Goal: Task Accomplishment & Management: Manage account settings

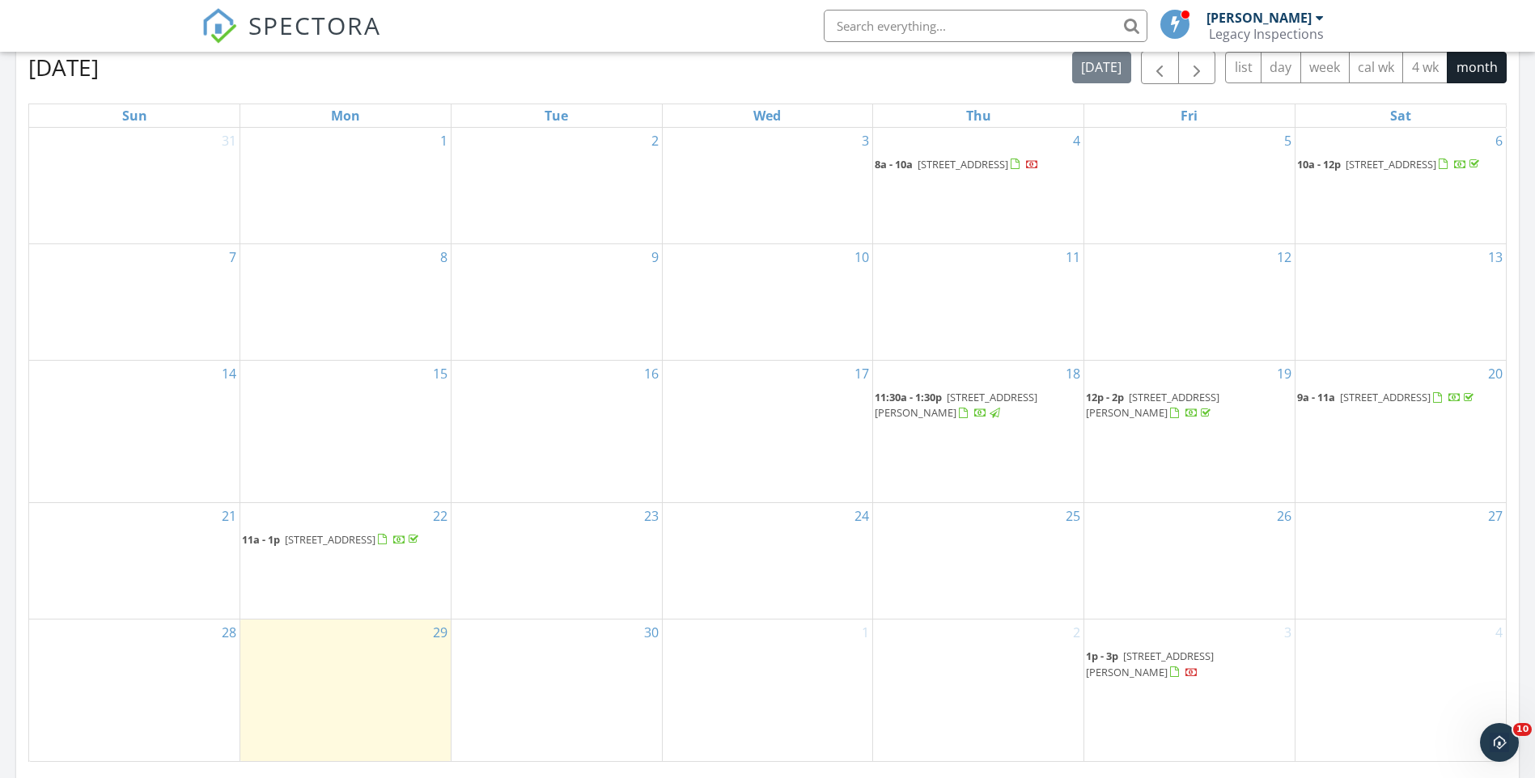
scroll to position [727, 0]
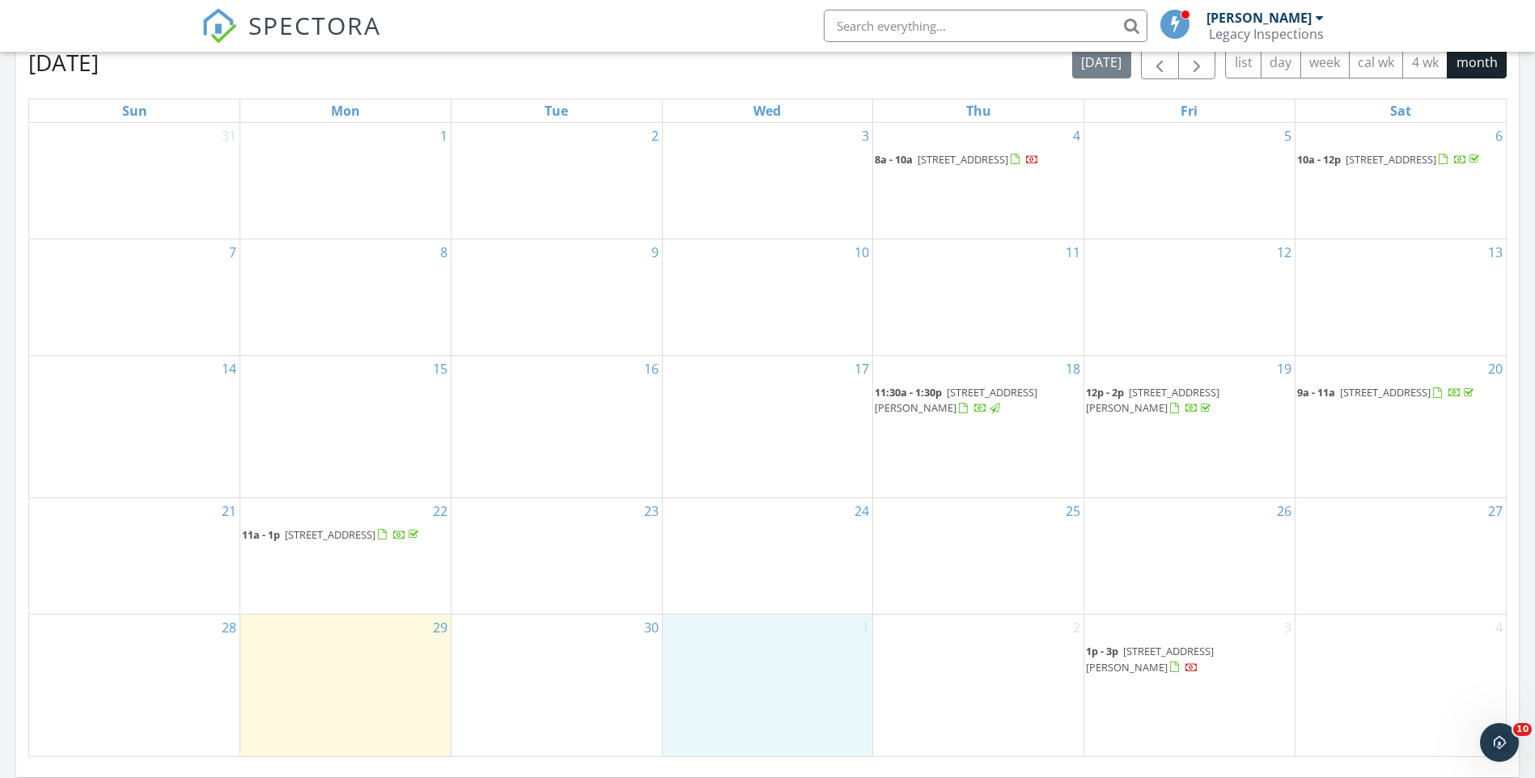
click at [772, 657] on div "1" at bounding box center [768, 685] width 210 height 141
click at [797, 594] on link "Inspection" at bounding box center [766, 589] width 83 height 26
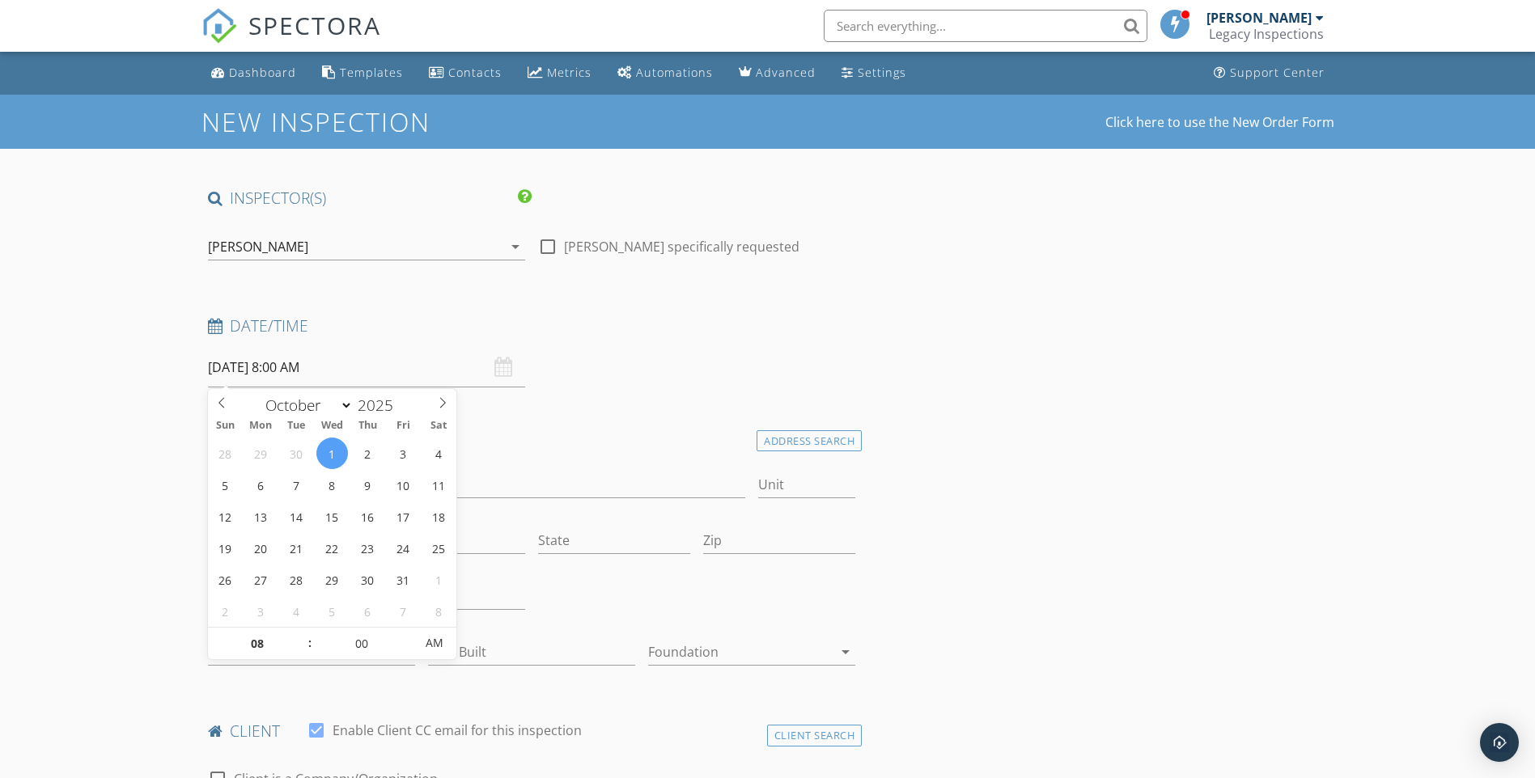
click at [406, 371] on input "10/01/2025 8:00 AM" at bounding box center [366, 368] width 317 height 40
type input "09"
type input "10/01/2025 9:00 AM"
click at [297, 634] on span at bounding box center [301, 636] width 11 height 16
click at [652, 348] on div "Date/Time 10/01/2025 9:00 AM" at bounding box center [531, 352] width 661 height 72
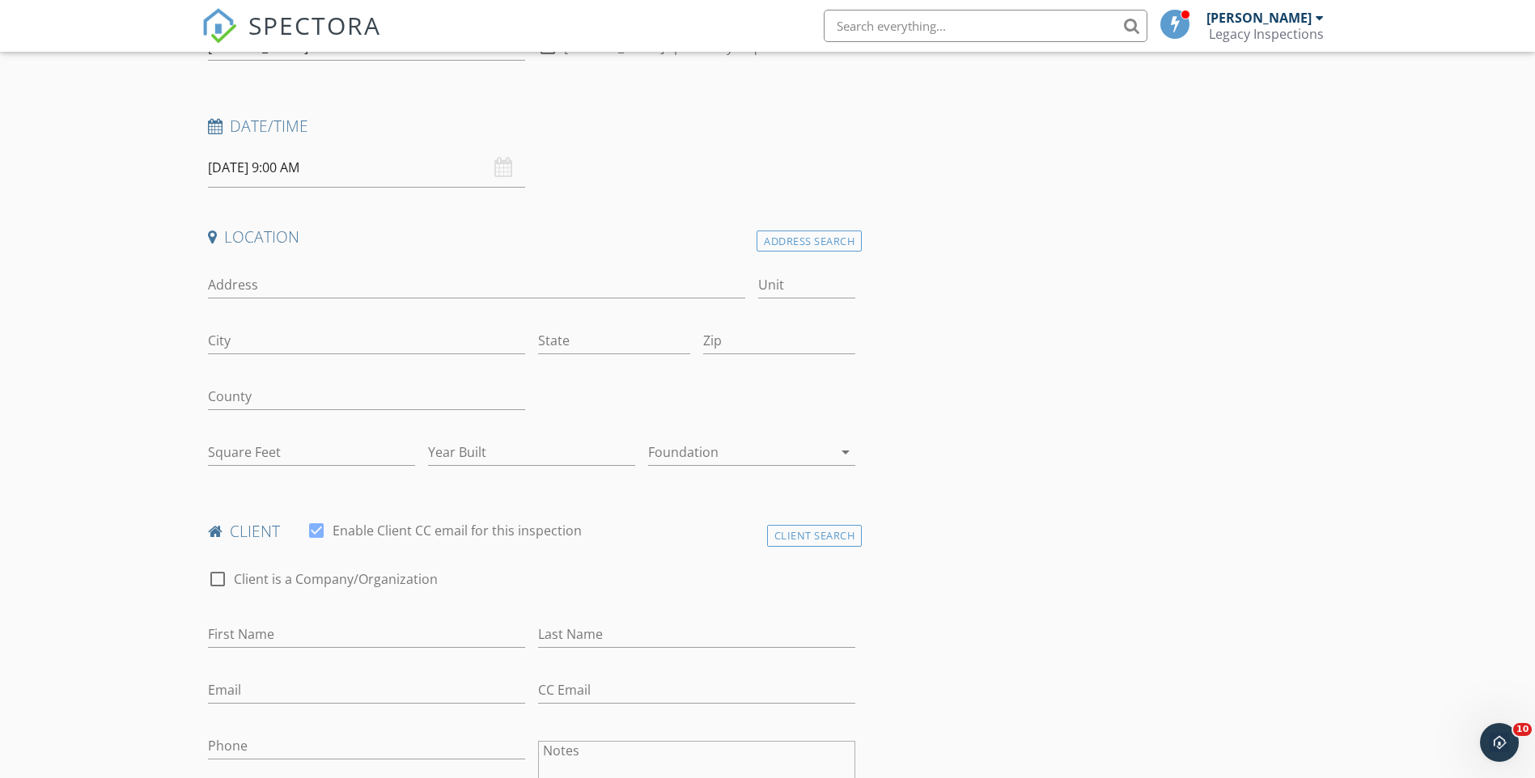
scroll to position [212, 0]
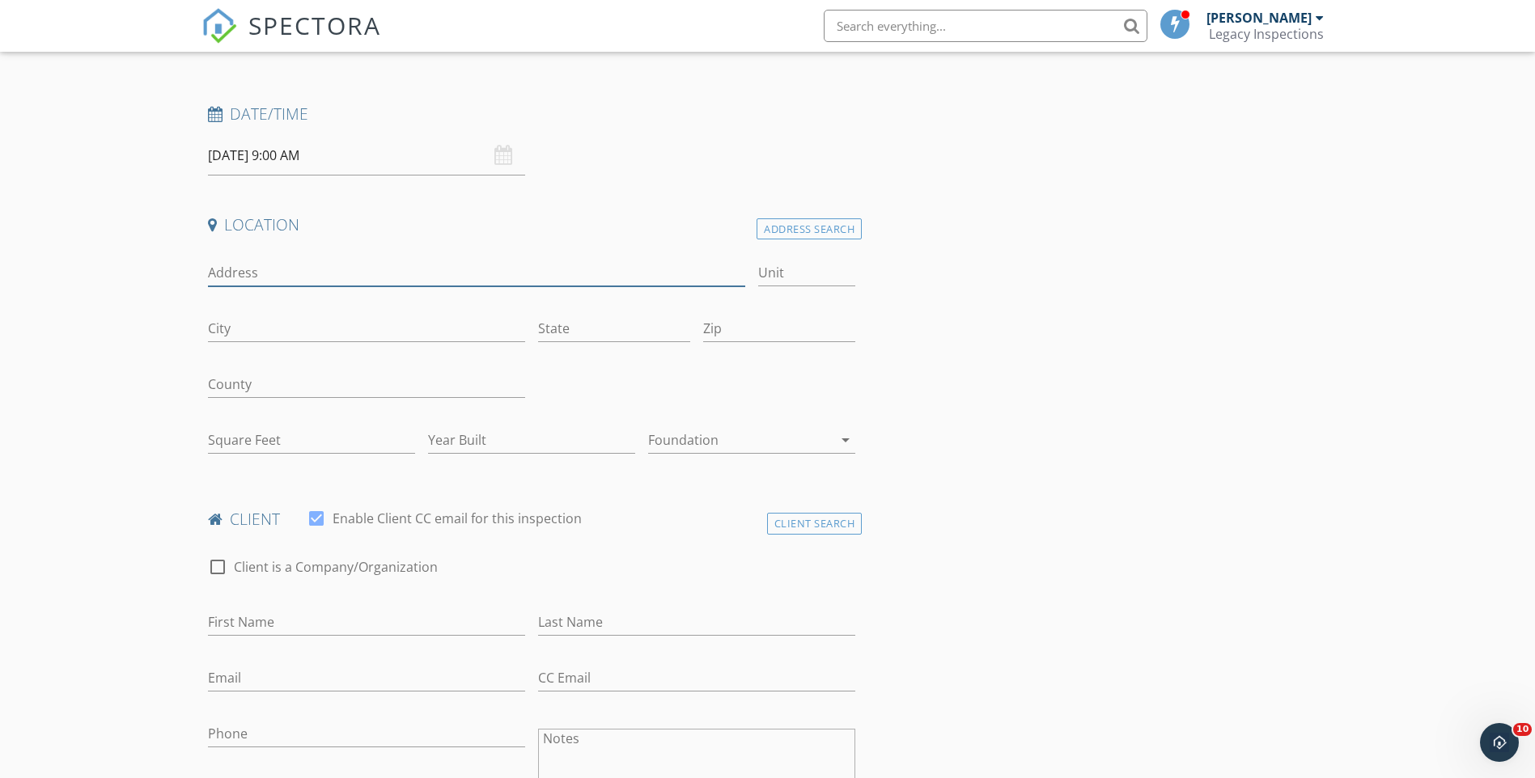
click at [384, 274] on input "Address" at bounding box center [477, 273] width 538 height 27
type input "[STREET_ADDRESS]"
click at [371, 333] on input "City" at bounding box center [366, 329] width 317 height 27
type input "[GEOGRAPHIC_DATA]"
type input "CA"
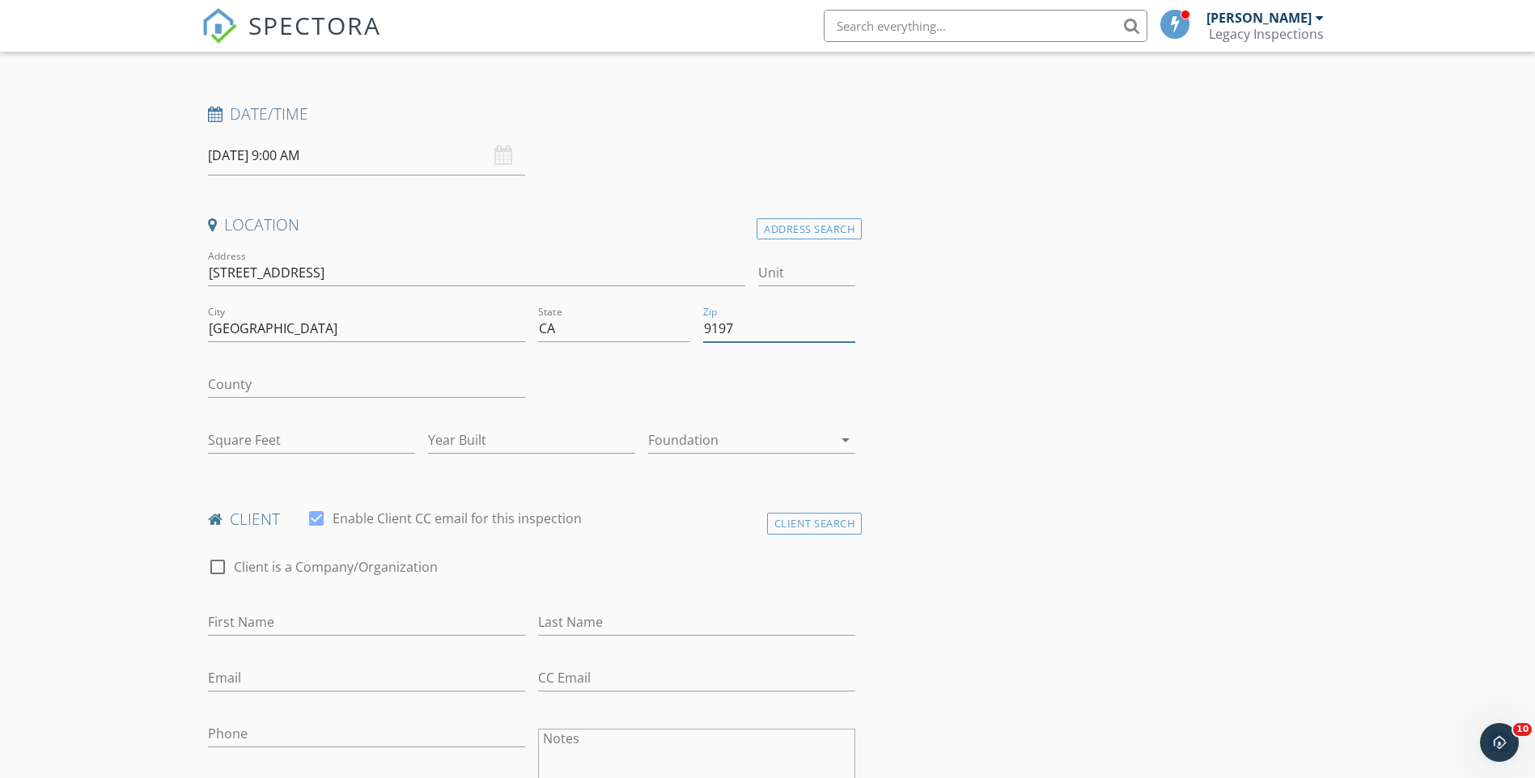
type input "91977"
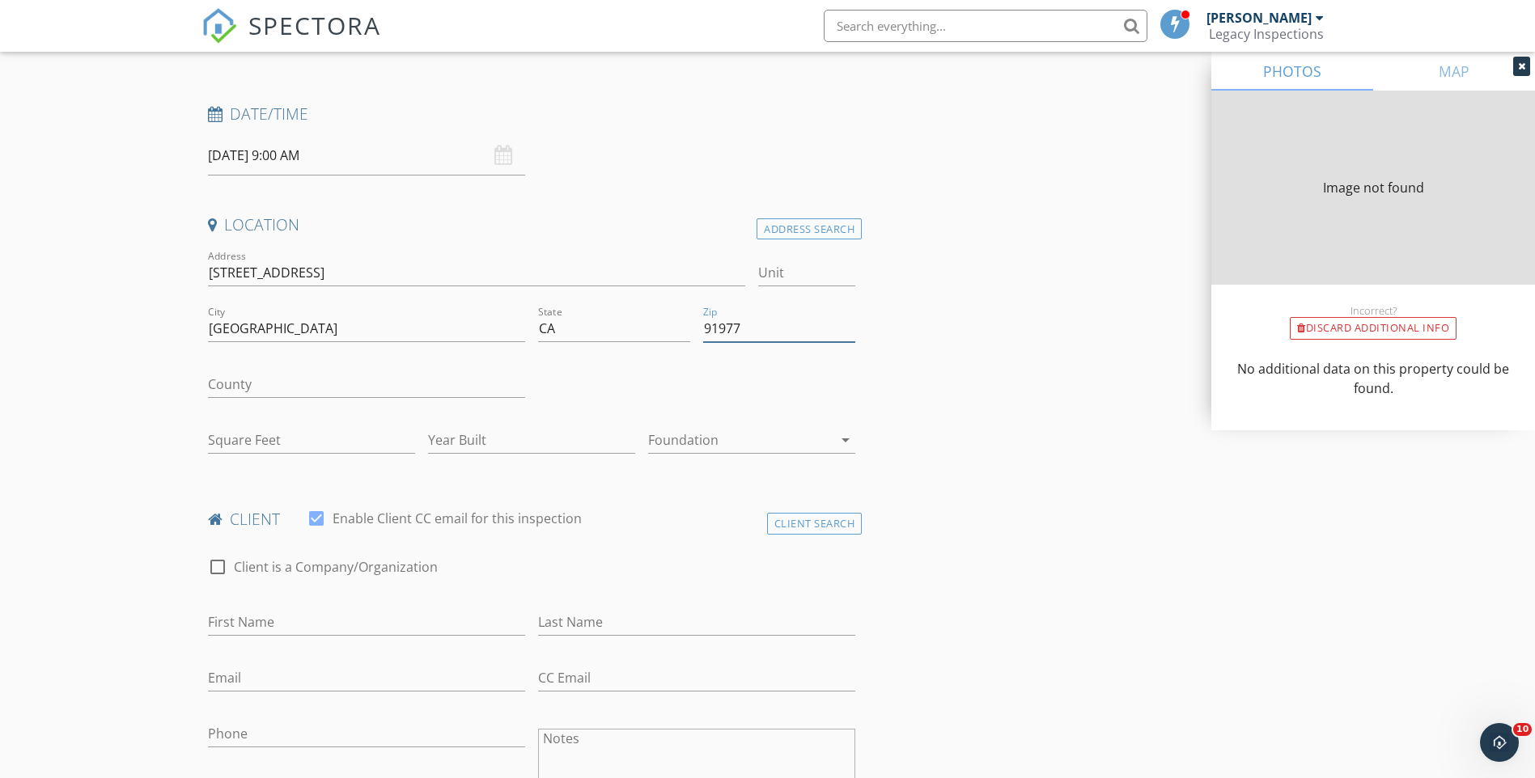
type input "0"
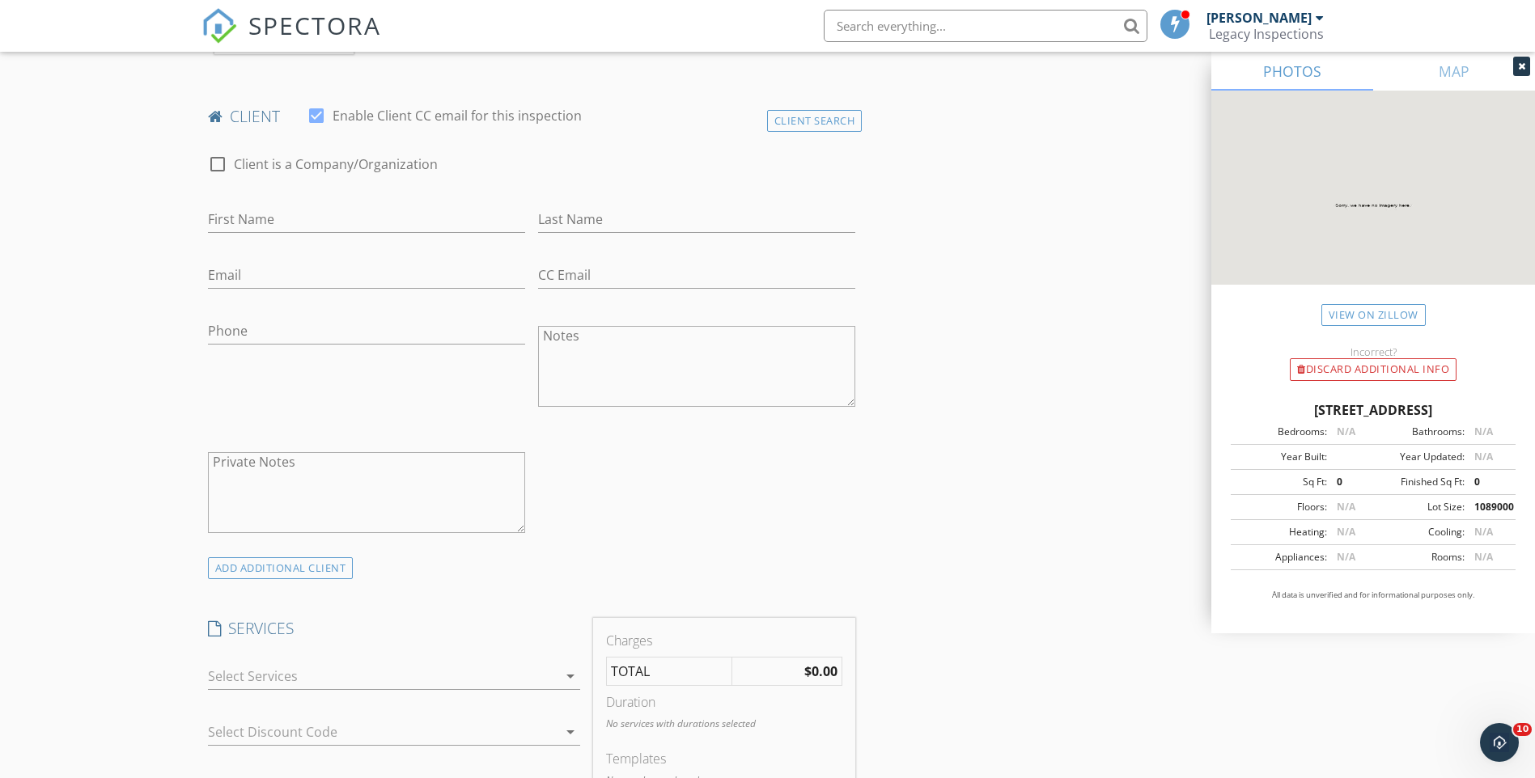
scroll to position [778, 0]
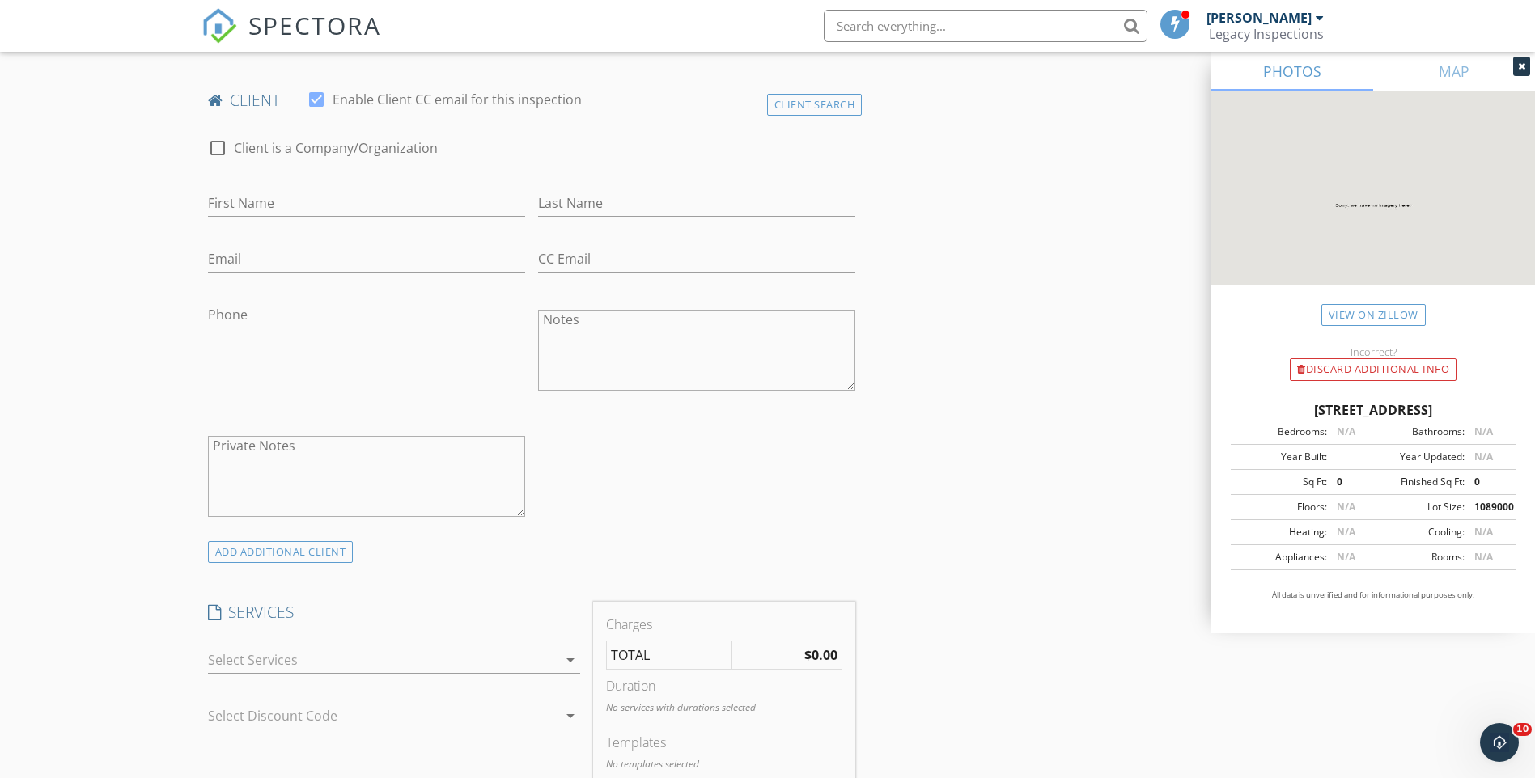
type input "91977"
click at [407, 213] on input "First Name" at bounding box center [366, 203] width 317 height 27
type input "[PERSON_NAME]"
click at [354, 260] on input "Email" at bounding box center [366, 259] width 317 height 27
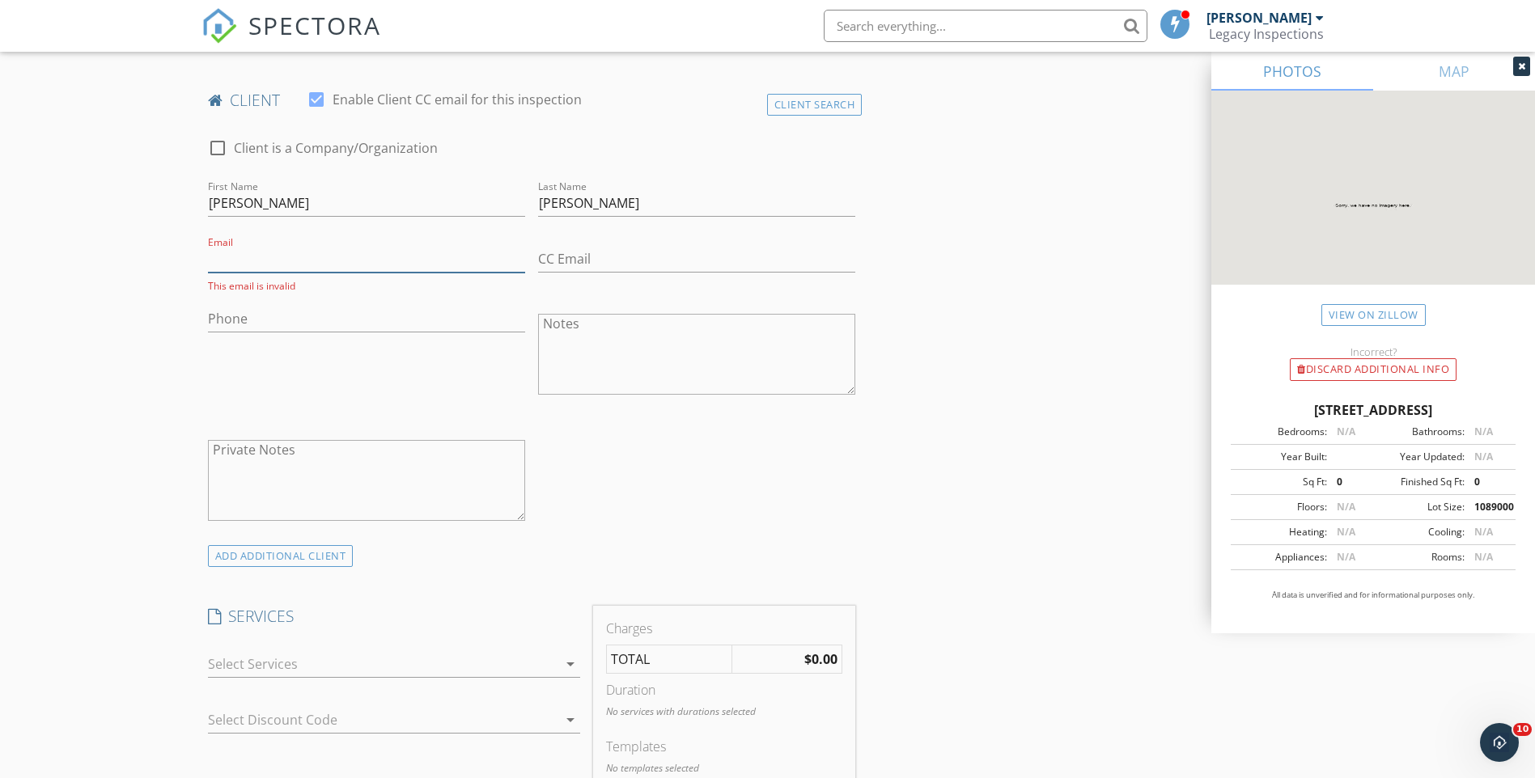
paste input "[EMAIL_ADDRESS][DOMAIN_NAME]"
type input "[EMAIL_ADDRESS][DOMAIN_NAME]"
click at [387, 320] on input "Phone" at bounding box center [366, 315] width 317 height 27
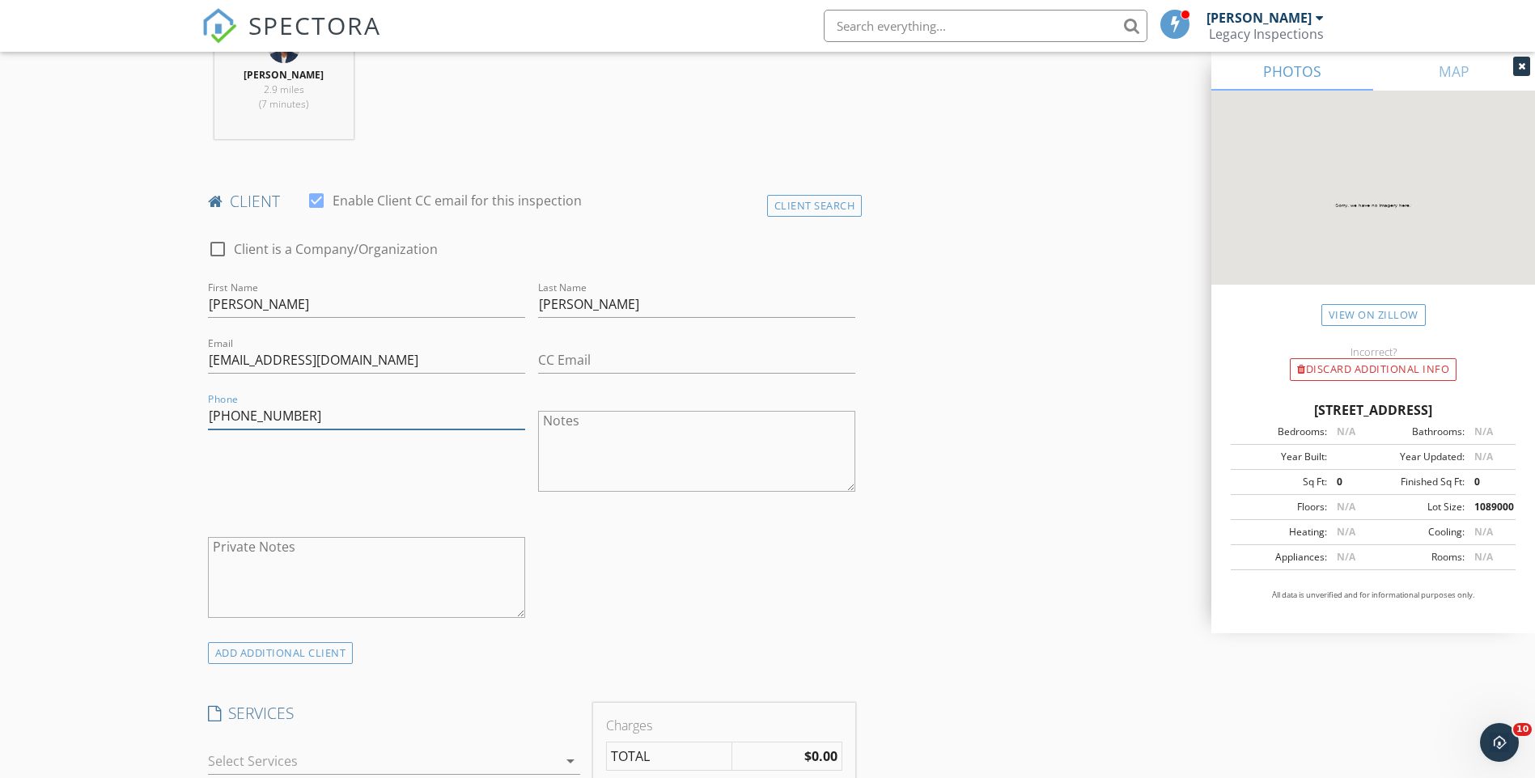
scroll to position [724, 0]
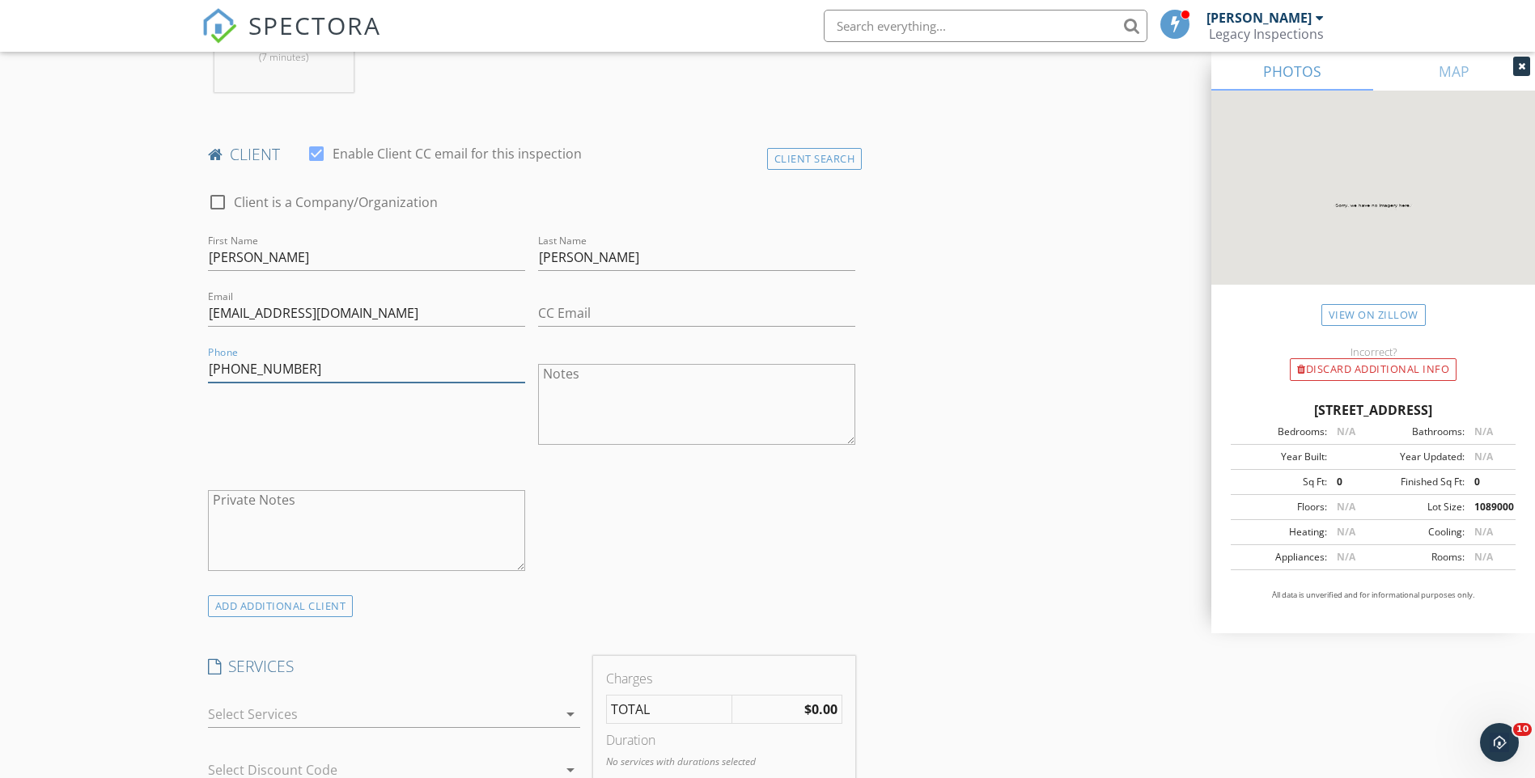
type input "[PHONE_NUMBER]"
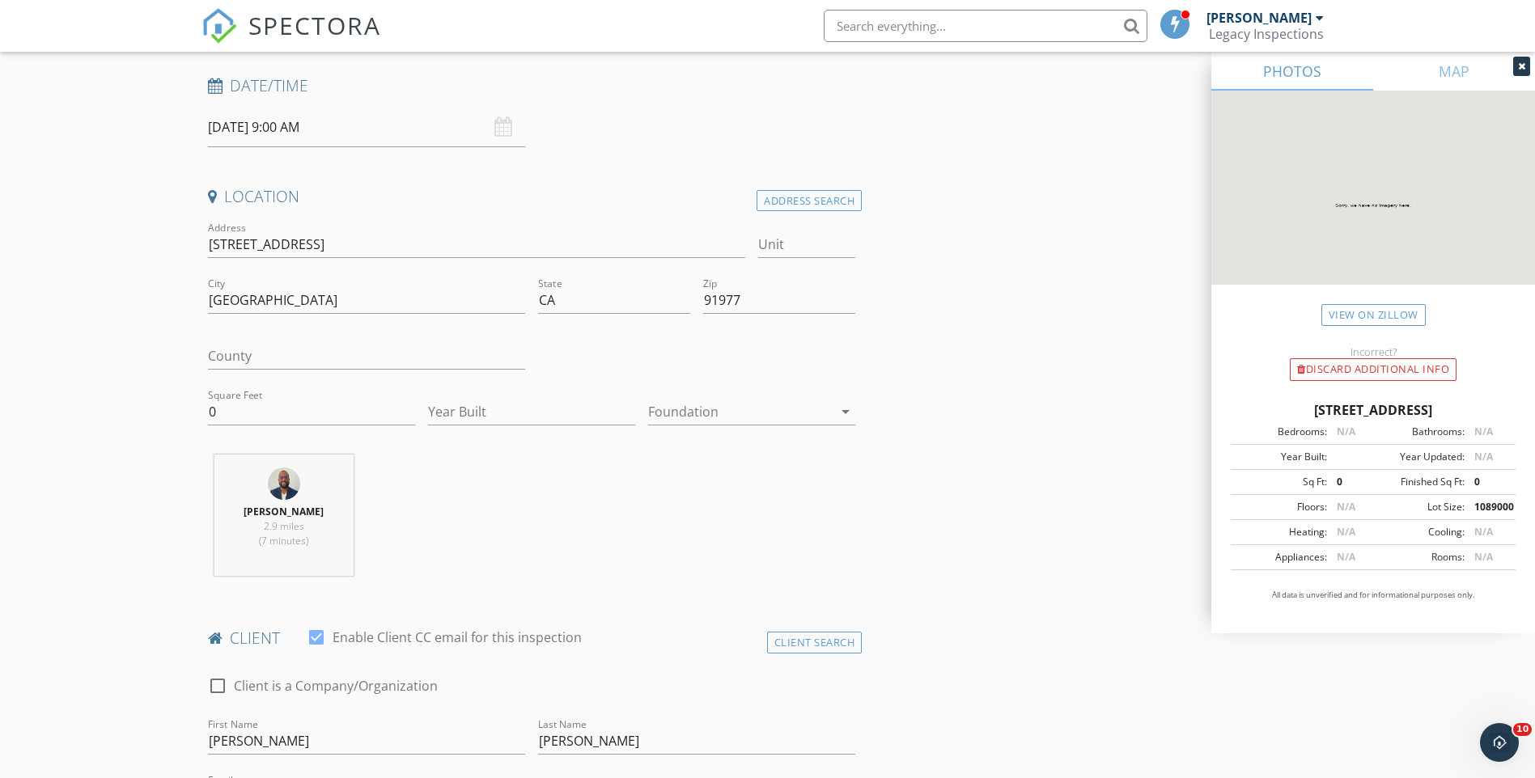
scroll to position [265, 0]
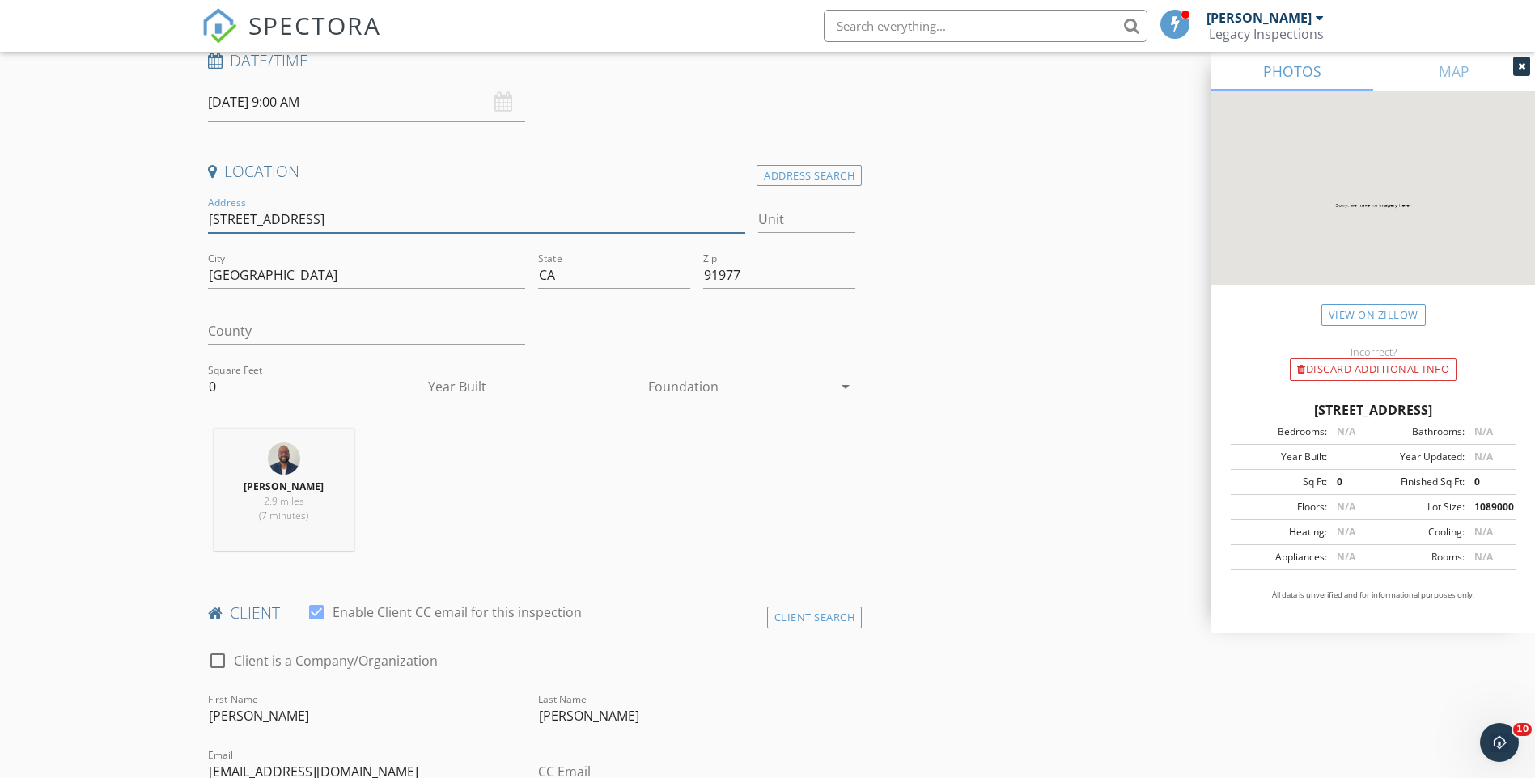
click at [419, 223] on input "[STREET_ADDRESS]" at bounding box center [477, 219] width 538 height 27
type input "1"
type input "[STREET_ADDRESS]"
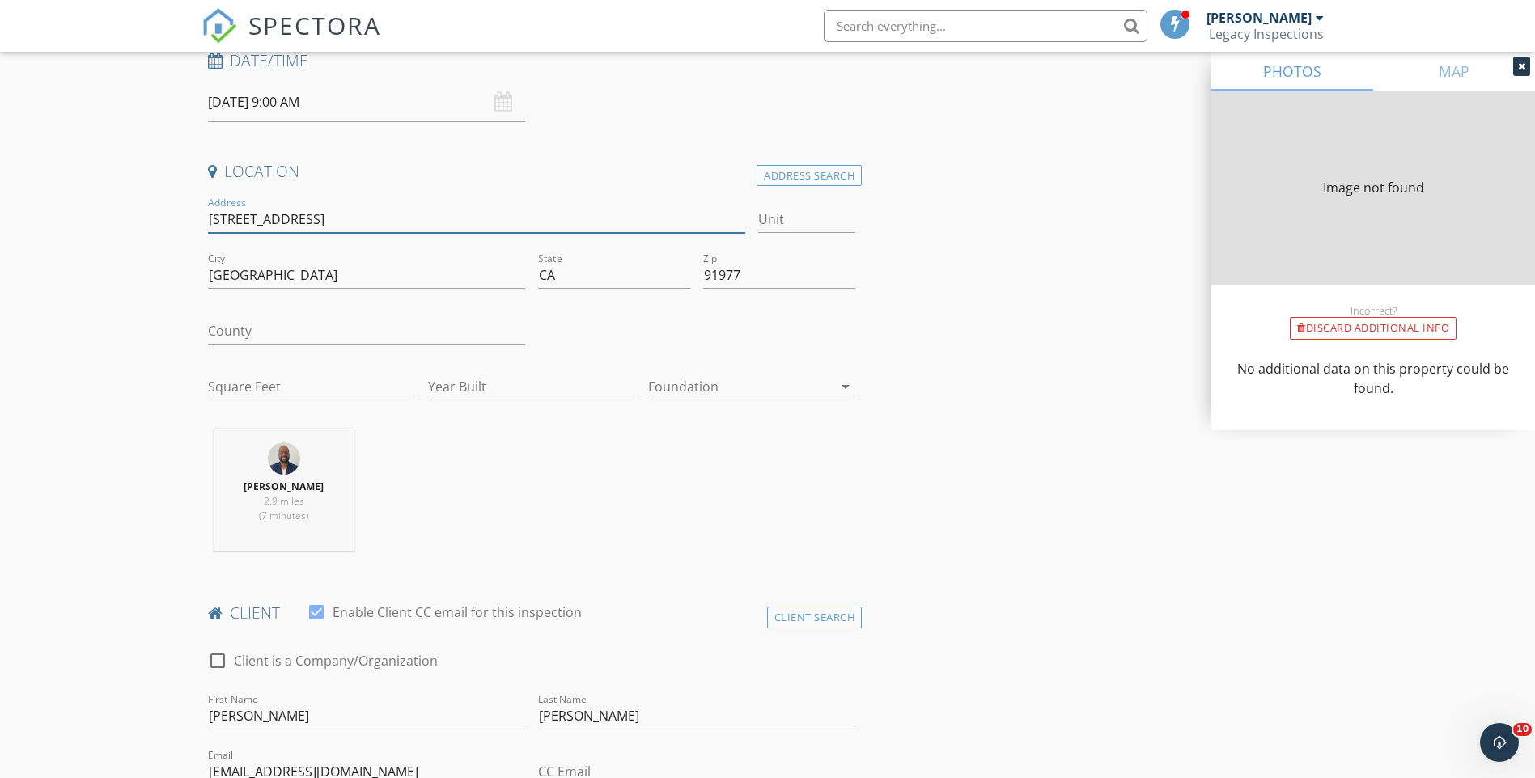
type input "0"
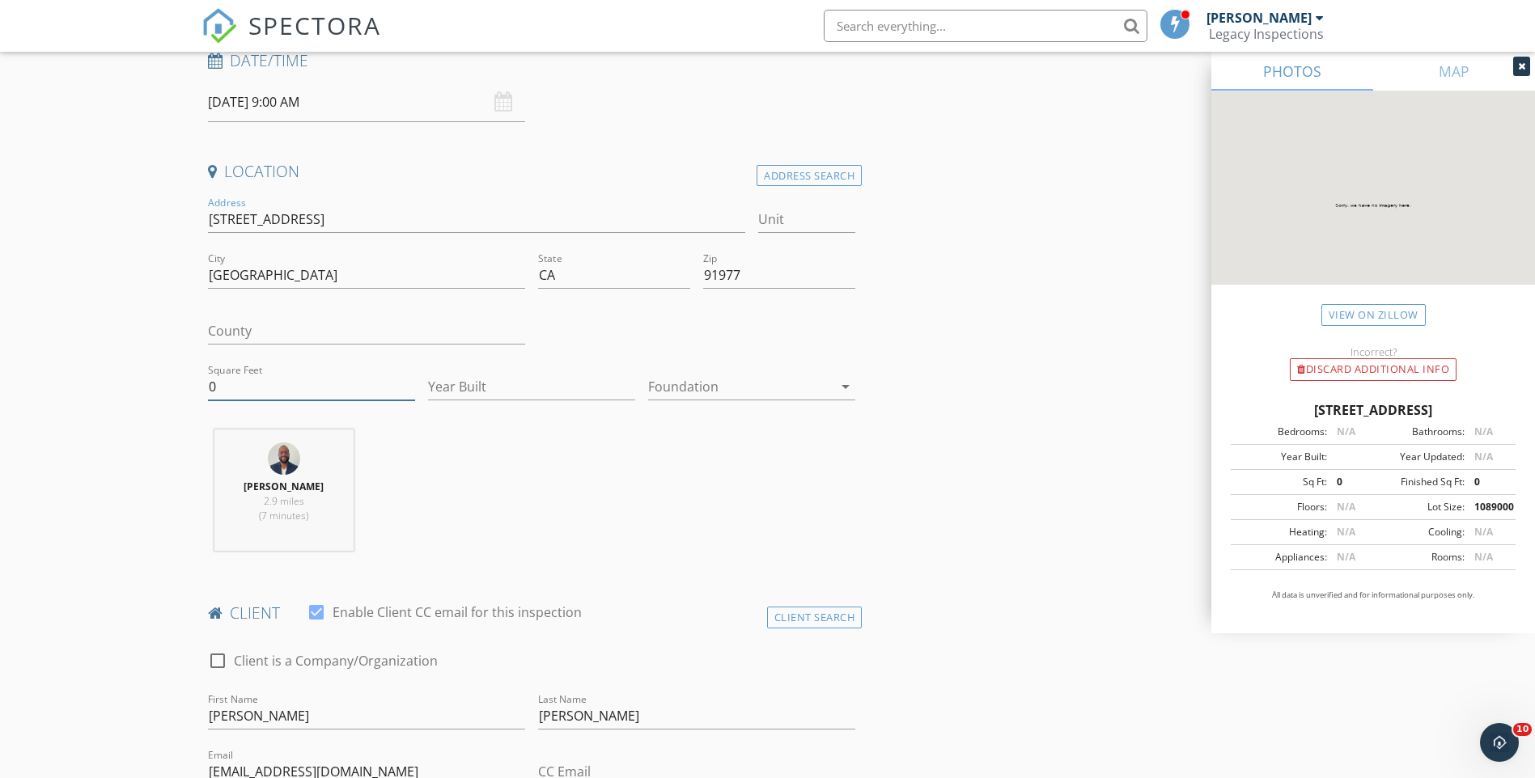
click at [291, 395] on input "0" at bounding box center [311, 387] width 207 height 27
type input "1440"
click at [518, 387] on input "Year Built" at bounding box center [531, 387] width 207 height 27
type input "1972"
click at [745, 483] on div "Ashtin Melchor 2.9 miles (7 minutes)" at bounding box center [531, 497] width 661 height 134
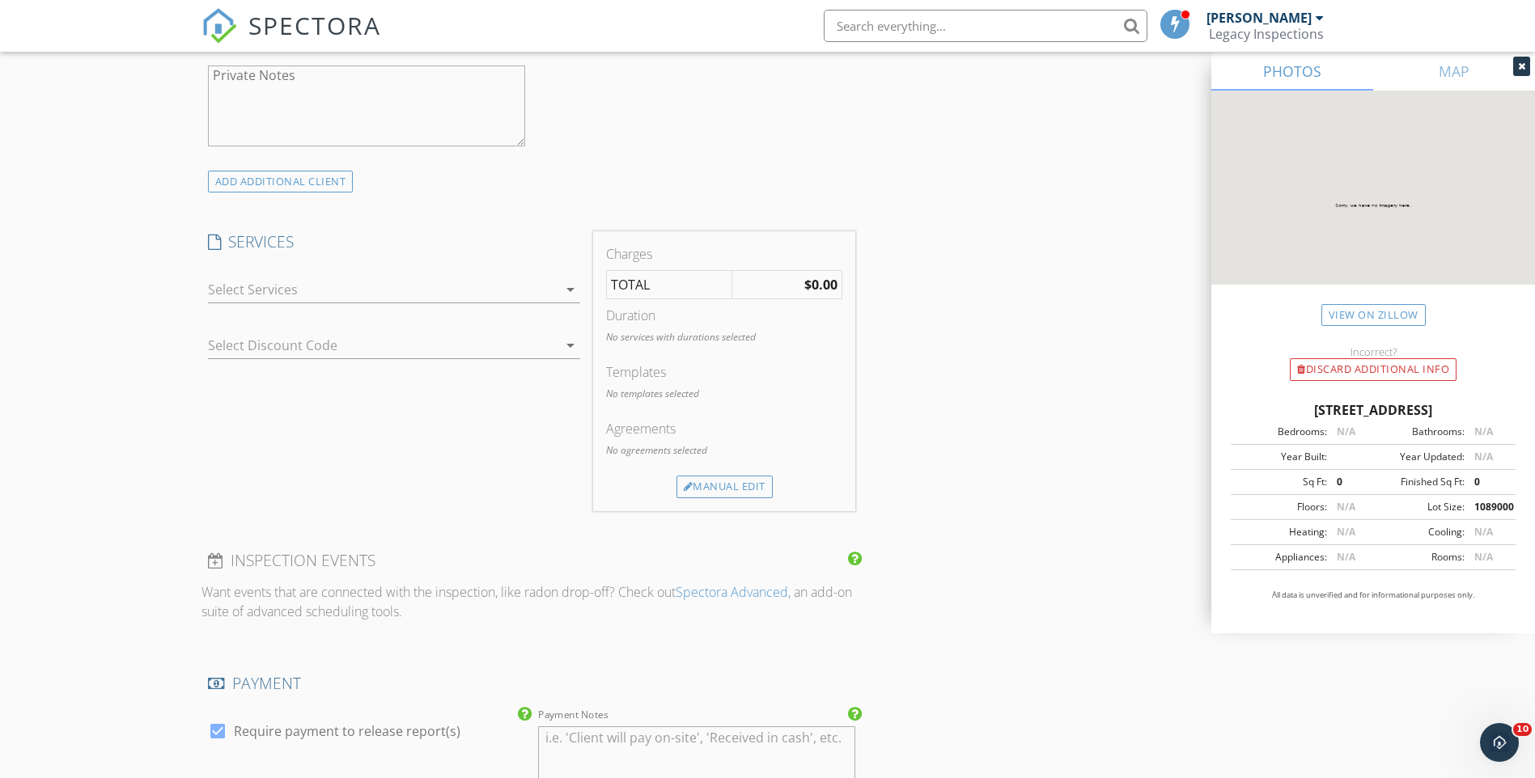
scroll to position [1262, 0]
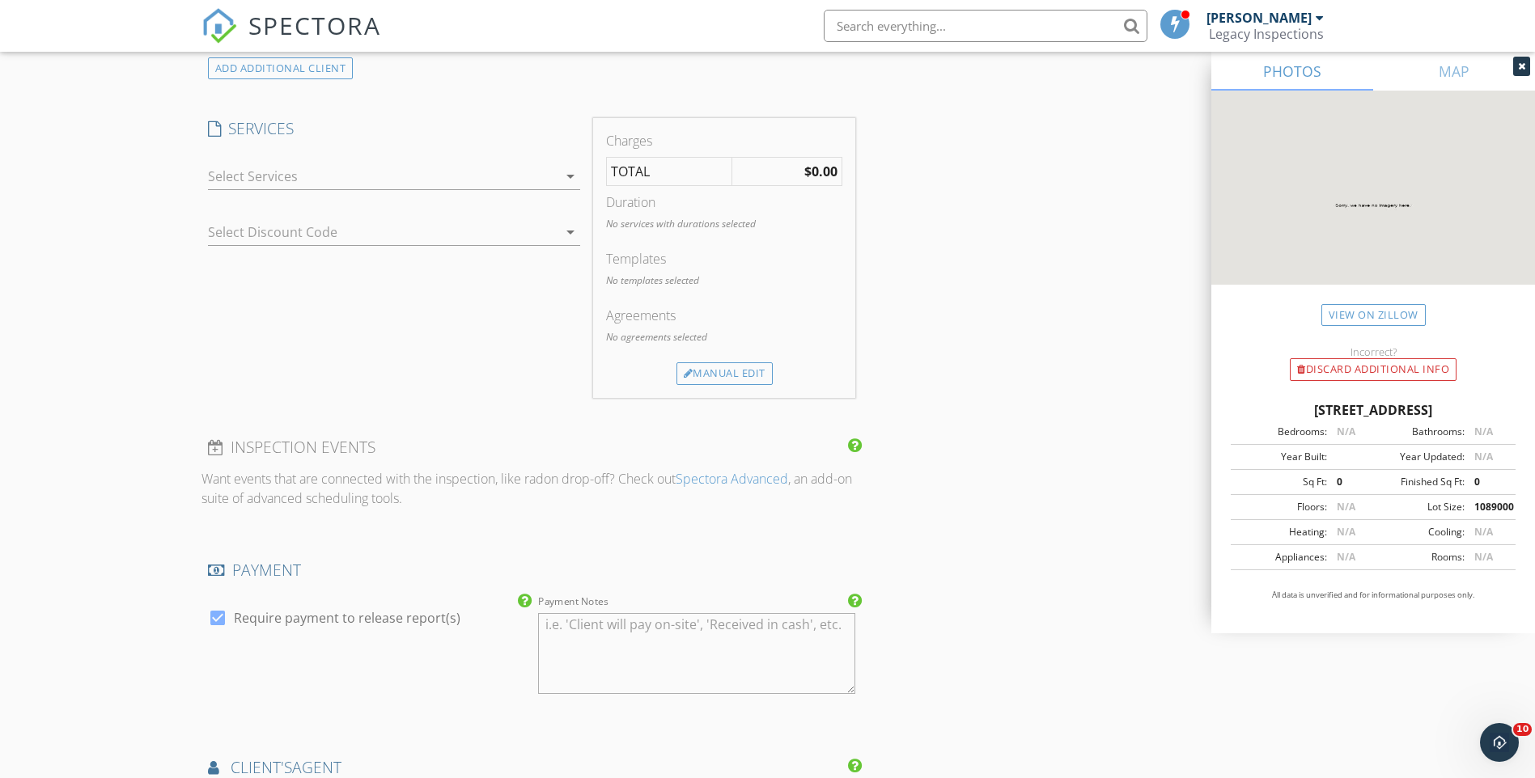
click at [431, 179] on div at bounding box center [383, 176] width 350 height 26
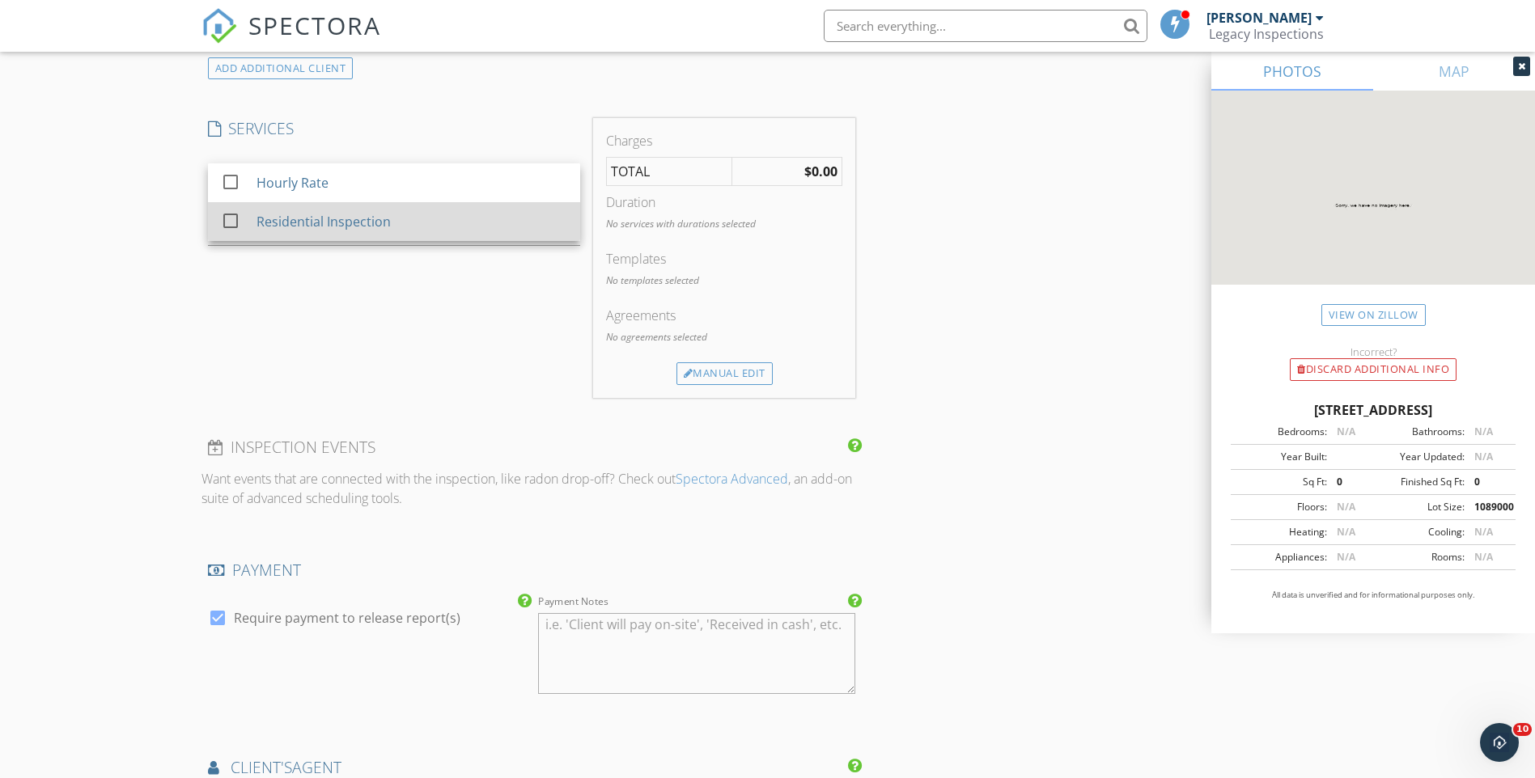
click at [433, 222] on div "Residential Inspection" at bounding box center [411, 222] width 311 height 32
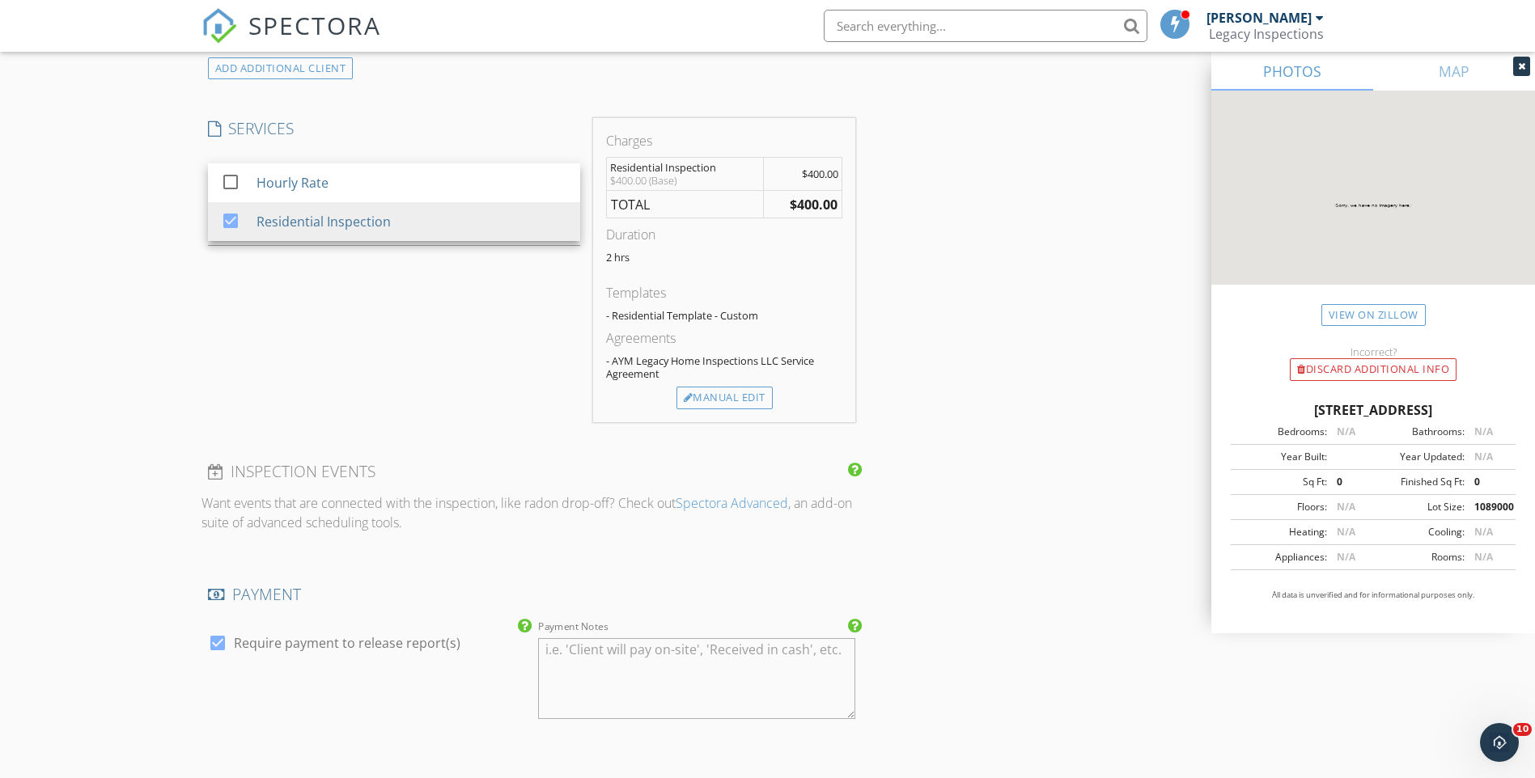
click at [427, 391] on div "SERVICES check_box_outline_blank Hourly Rate check_box Residential Inspection R…" at bounding box center [393, 270] width 385 height 304
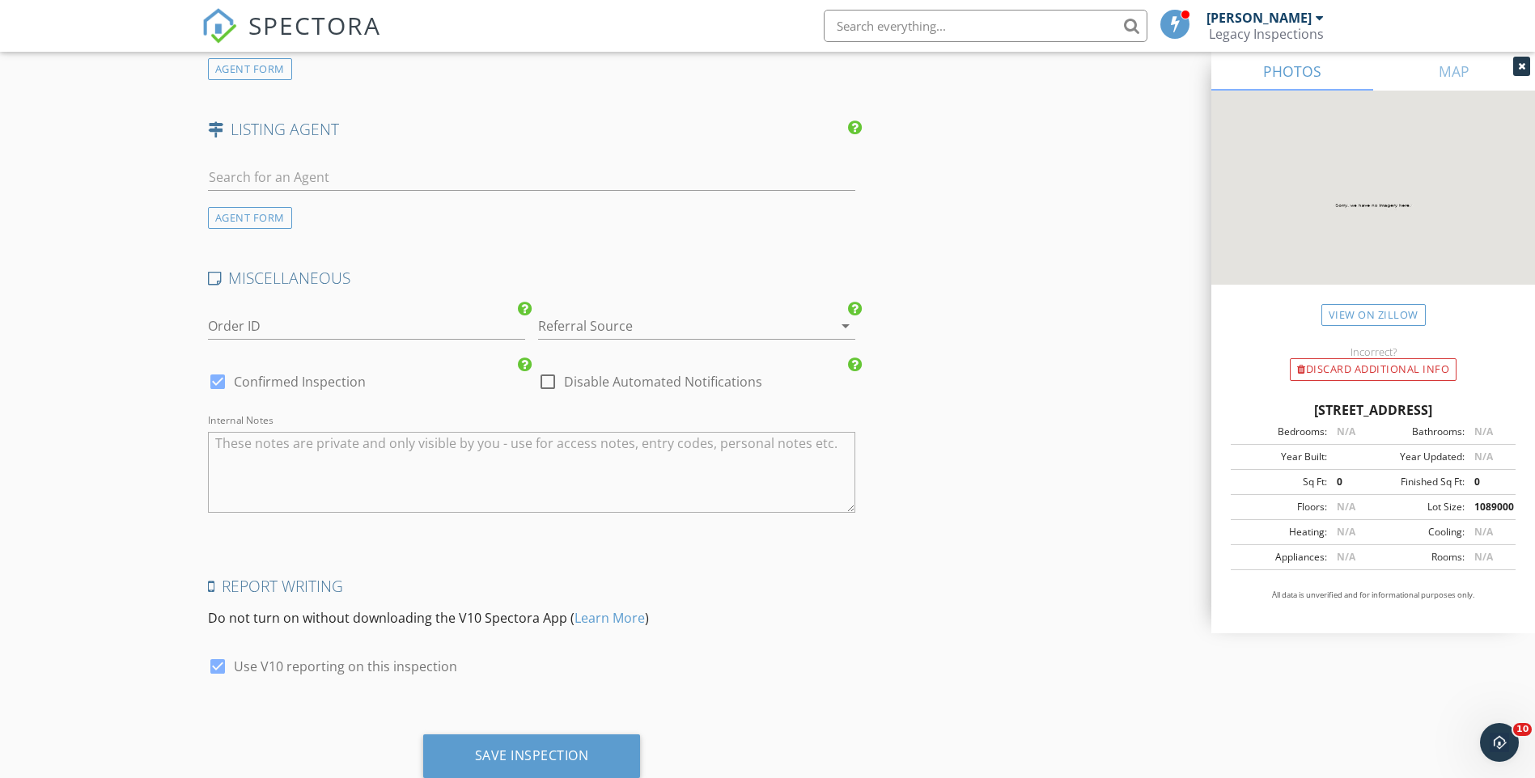
scroll to position [2125, 0]
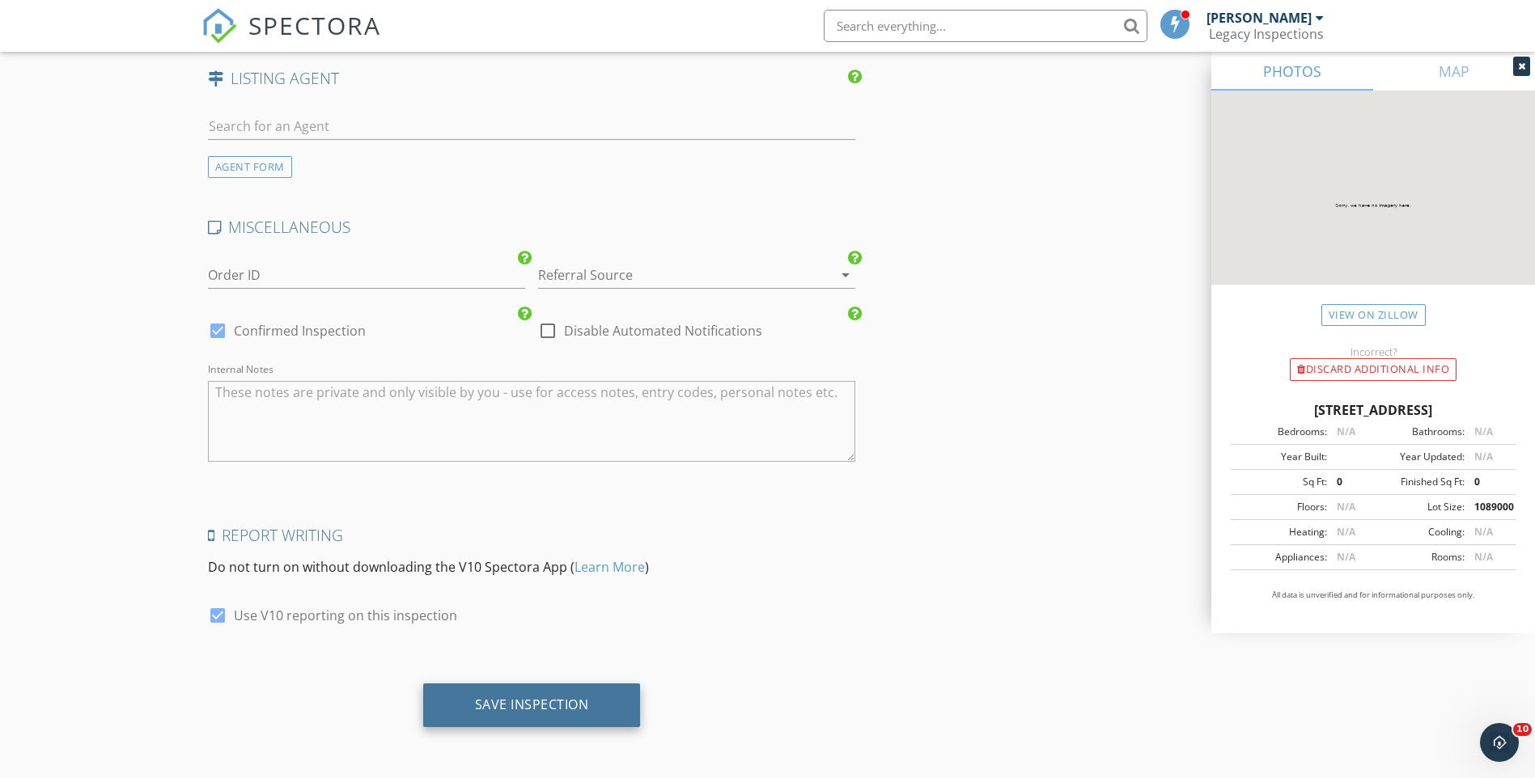
click at [545, 717] on div "Save Inspection" at bounding box center [532, 706] width 218 height 44
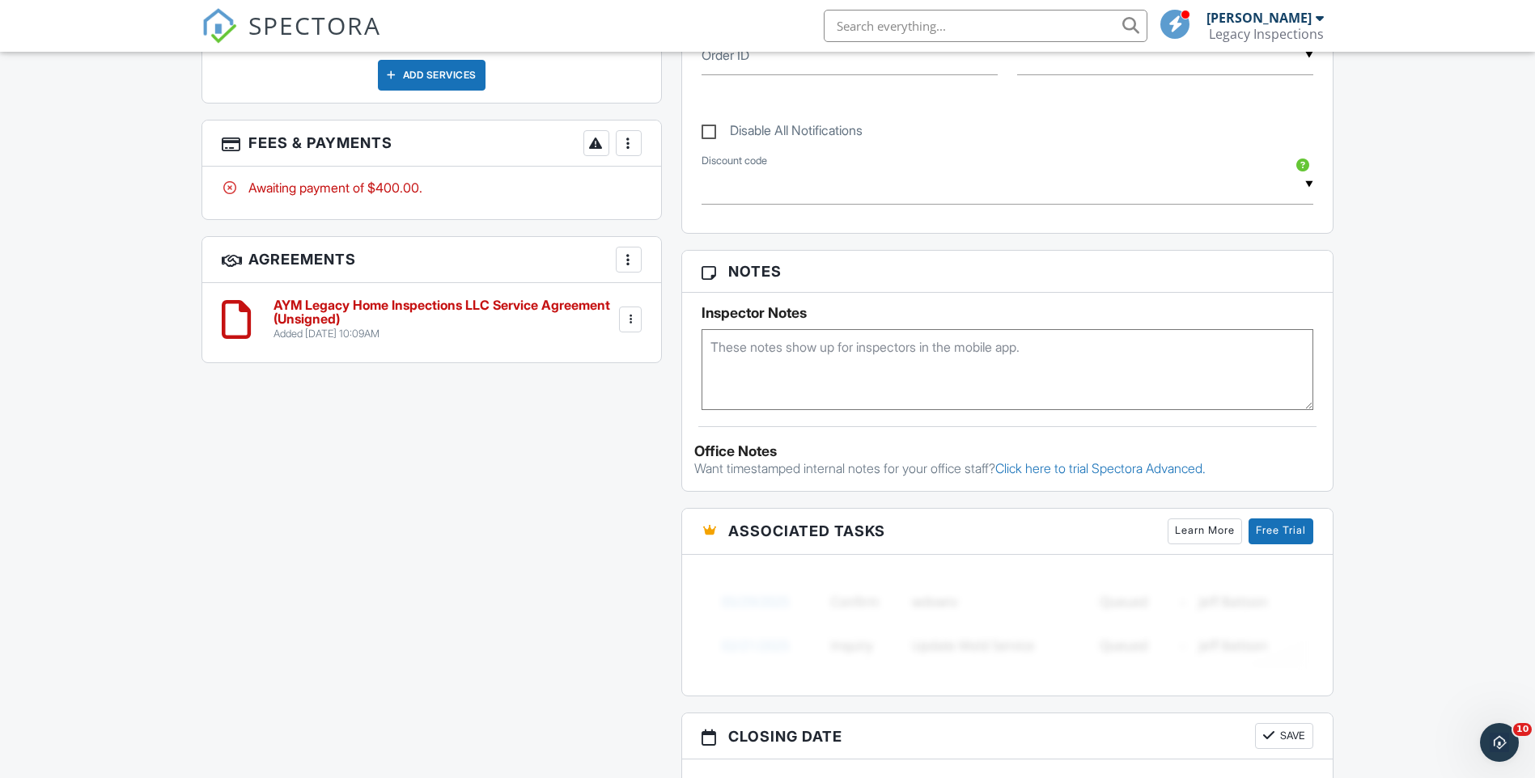
click at [627, 314] on div at bounding box center [630, 319] width 16 height 16
click at [616, 354] on li "Edit" at bounding box center [586, 364] width 92 height 40
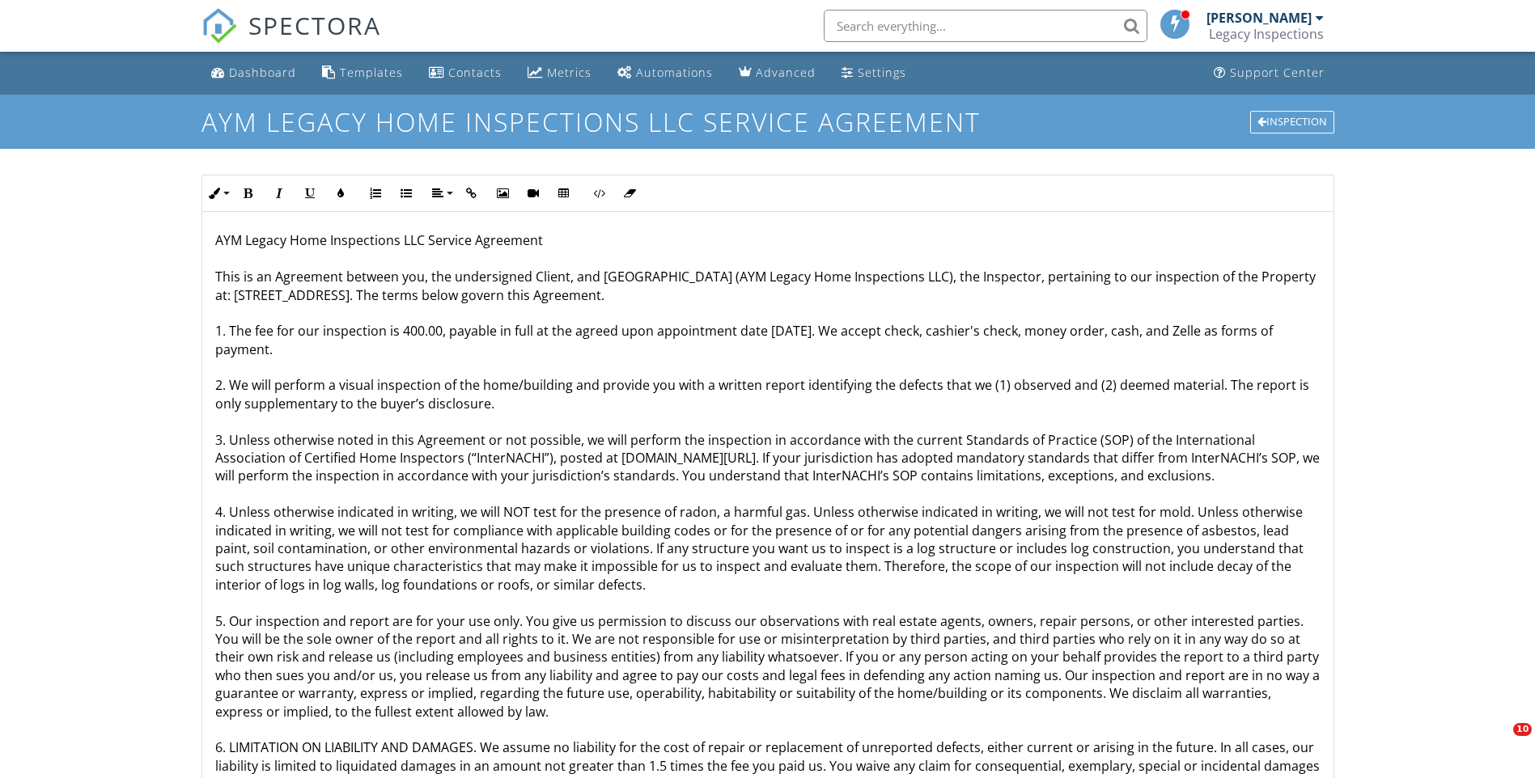
click at [424, 277] on p "AYM Legacy Home Inspections LLC Service Agreement This is an Agreement between …" at bounding box center [767, 756] width 1105 height 1051
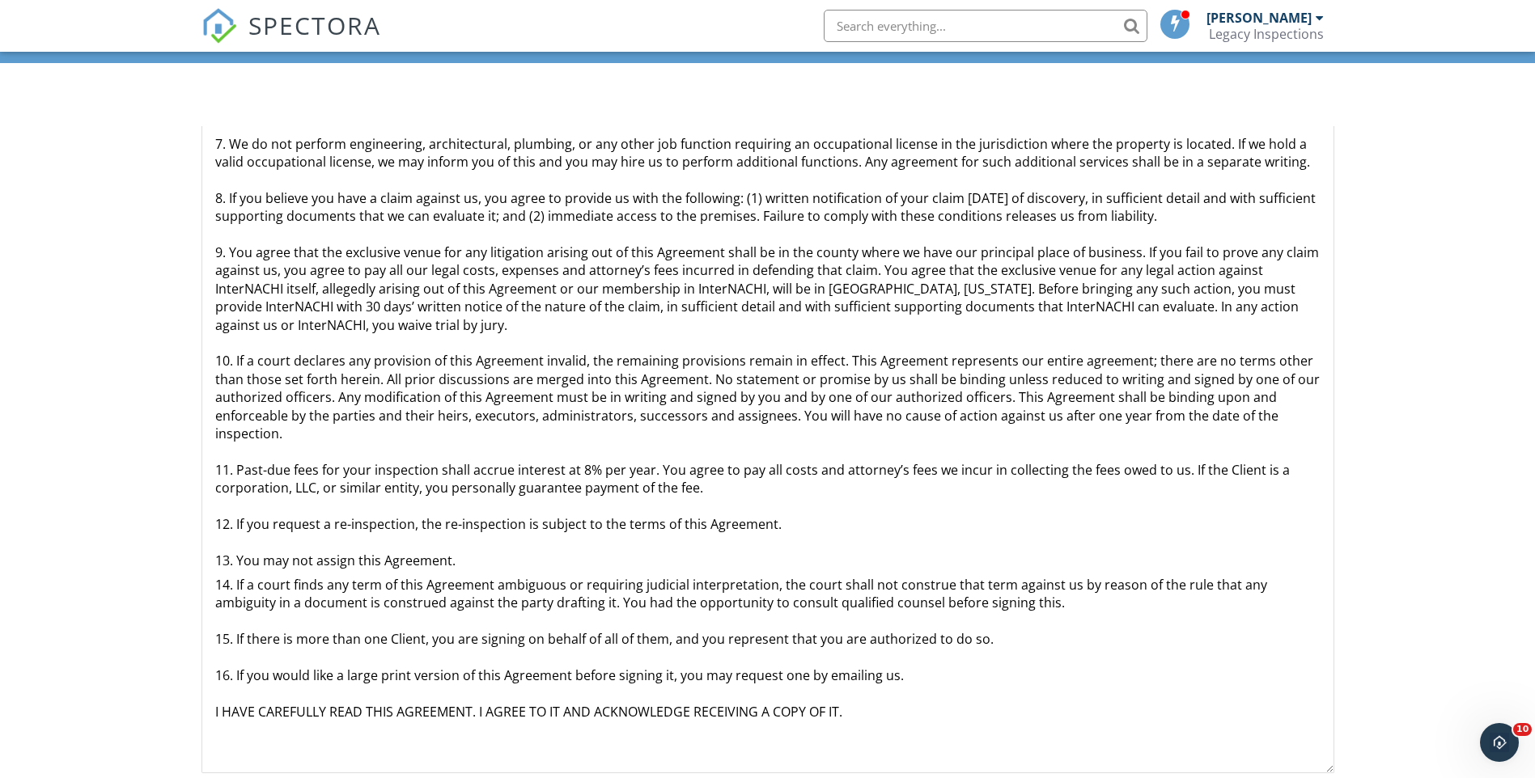
scroll to position [195, 0]
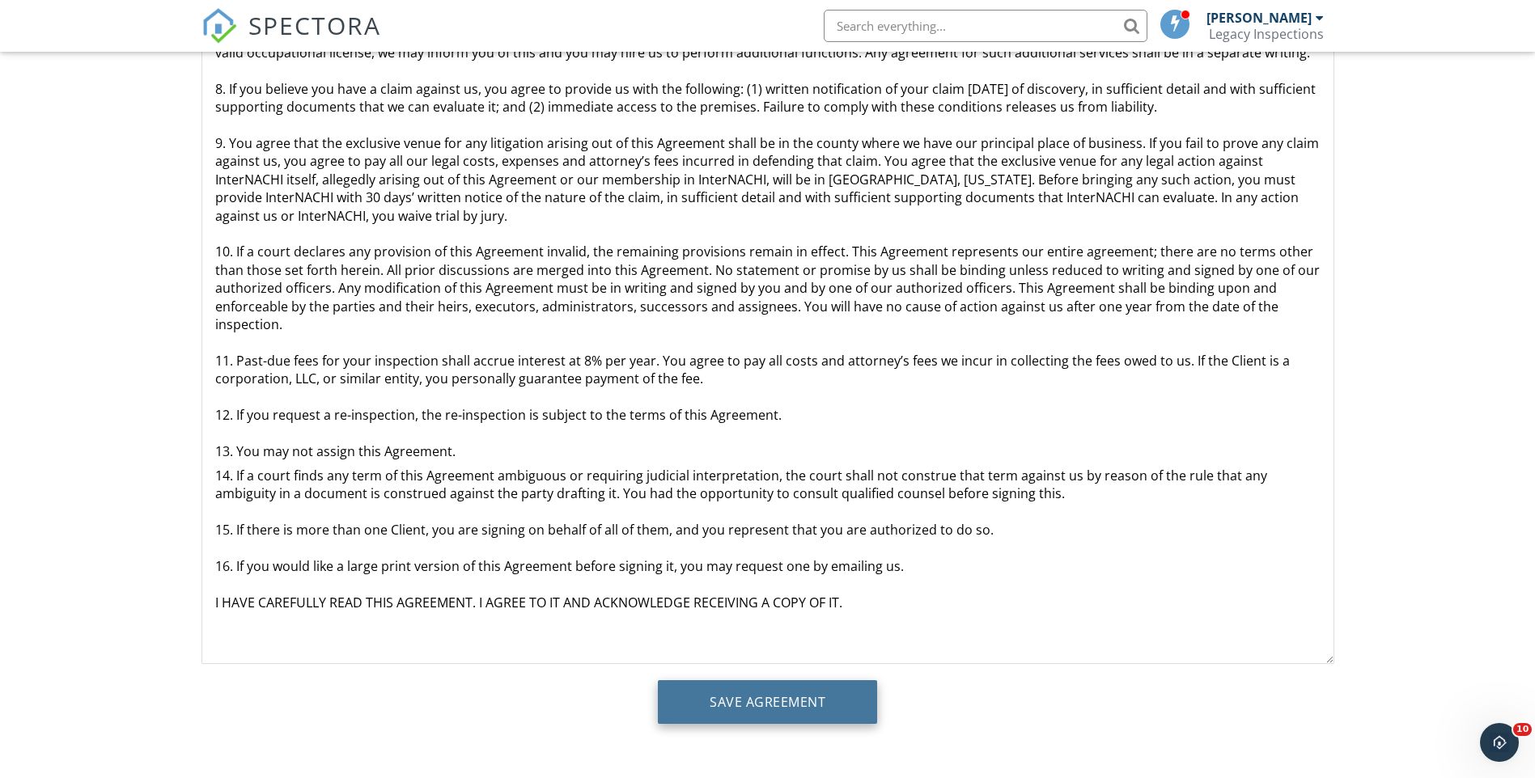
click at [844, 696] on input "Save Agreement" at bounding box center [767, 702] width 219 height 44
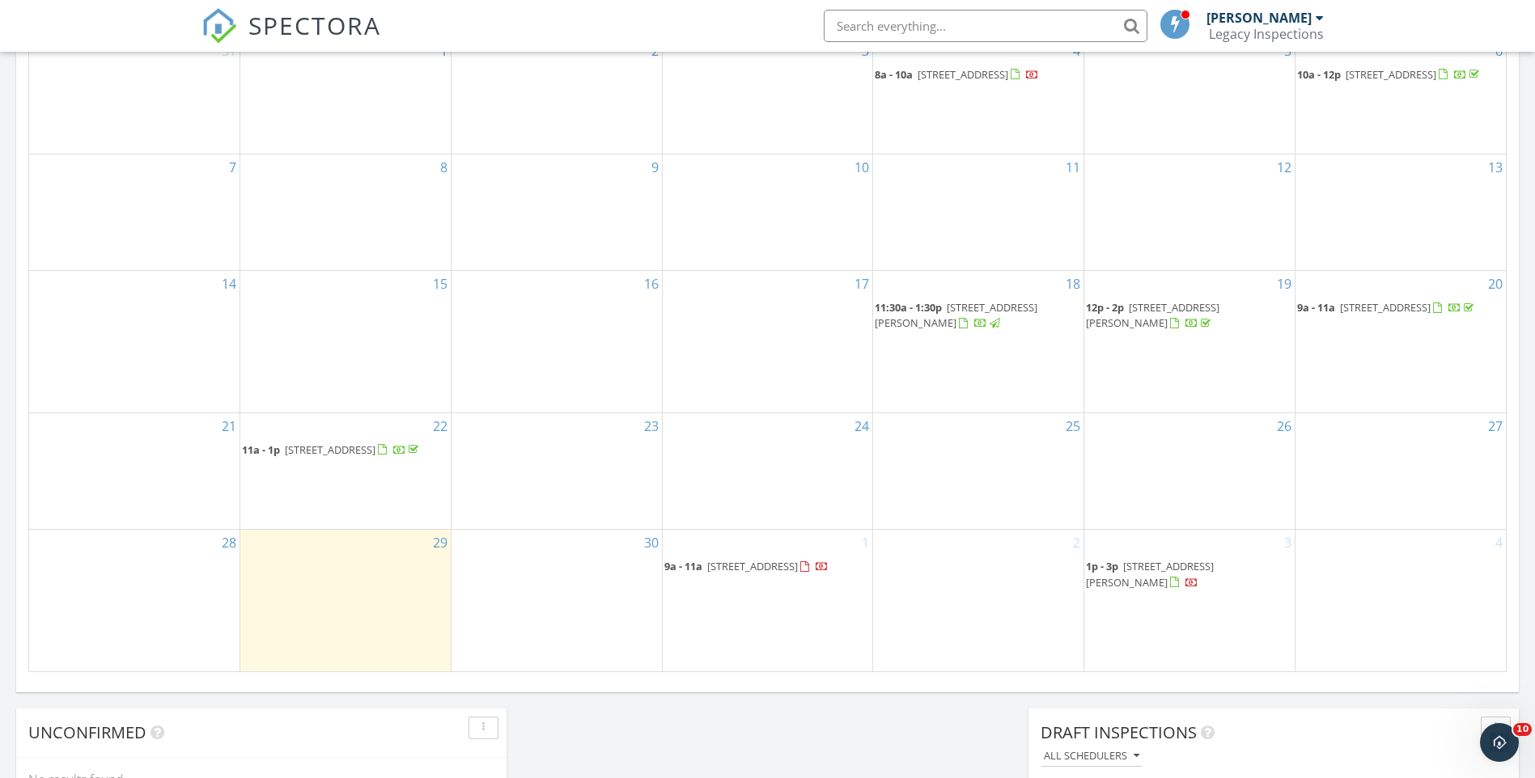
scroll to position [896, 0]
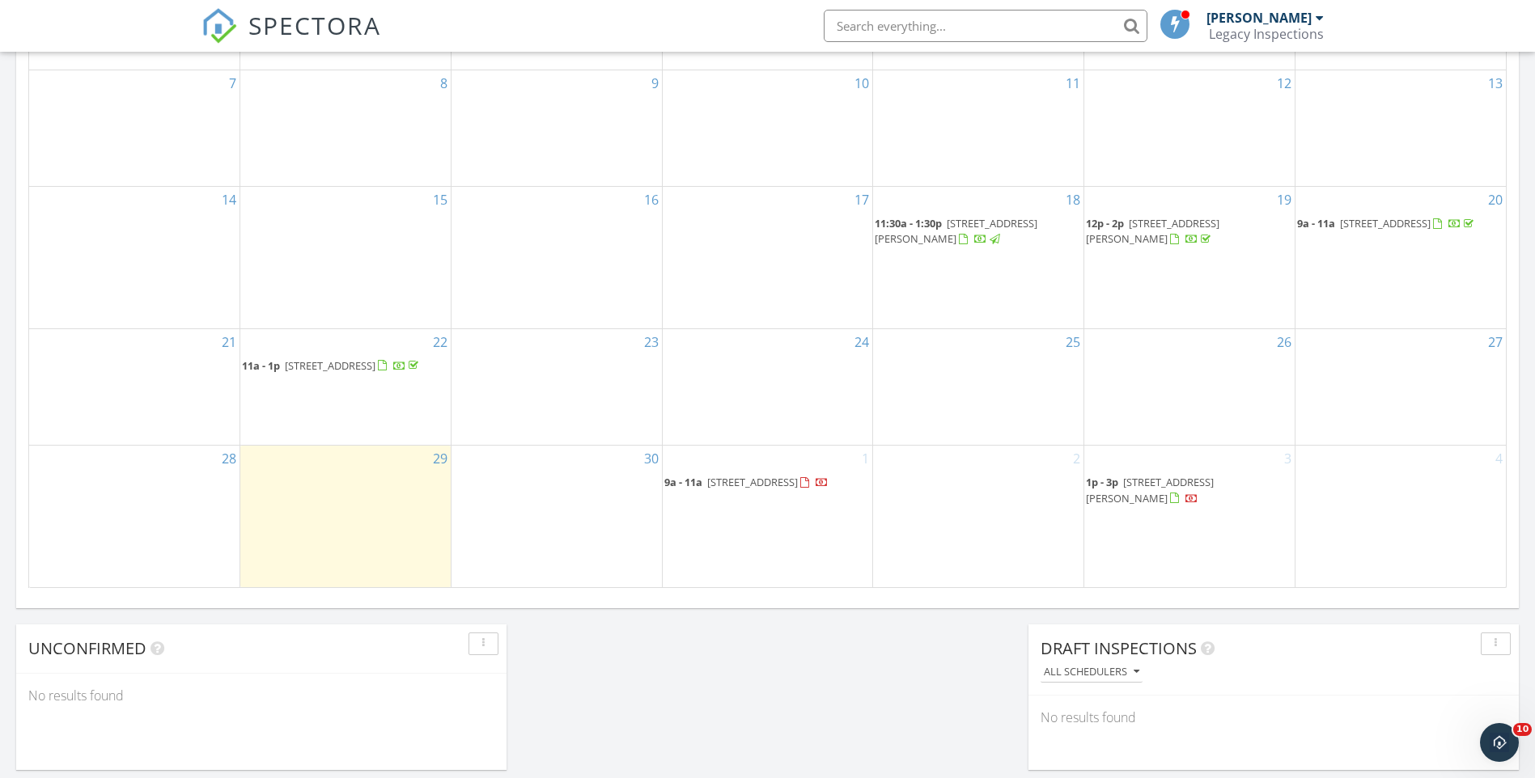
click at [773, 489] on span "[STREET_ADDRESS]" at bounding box center [752, 482] width 91 height 15
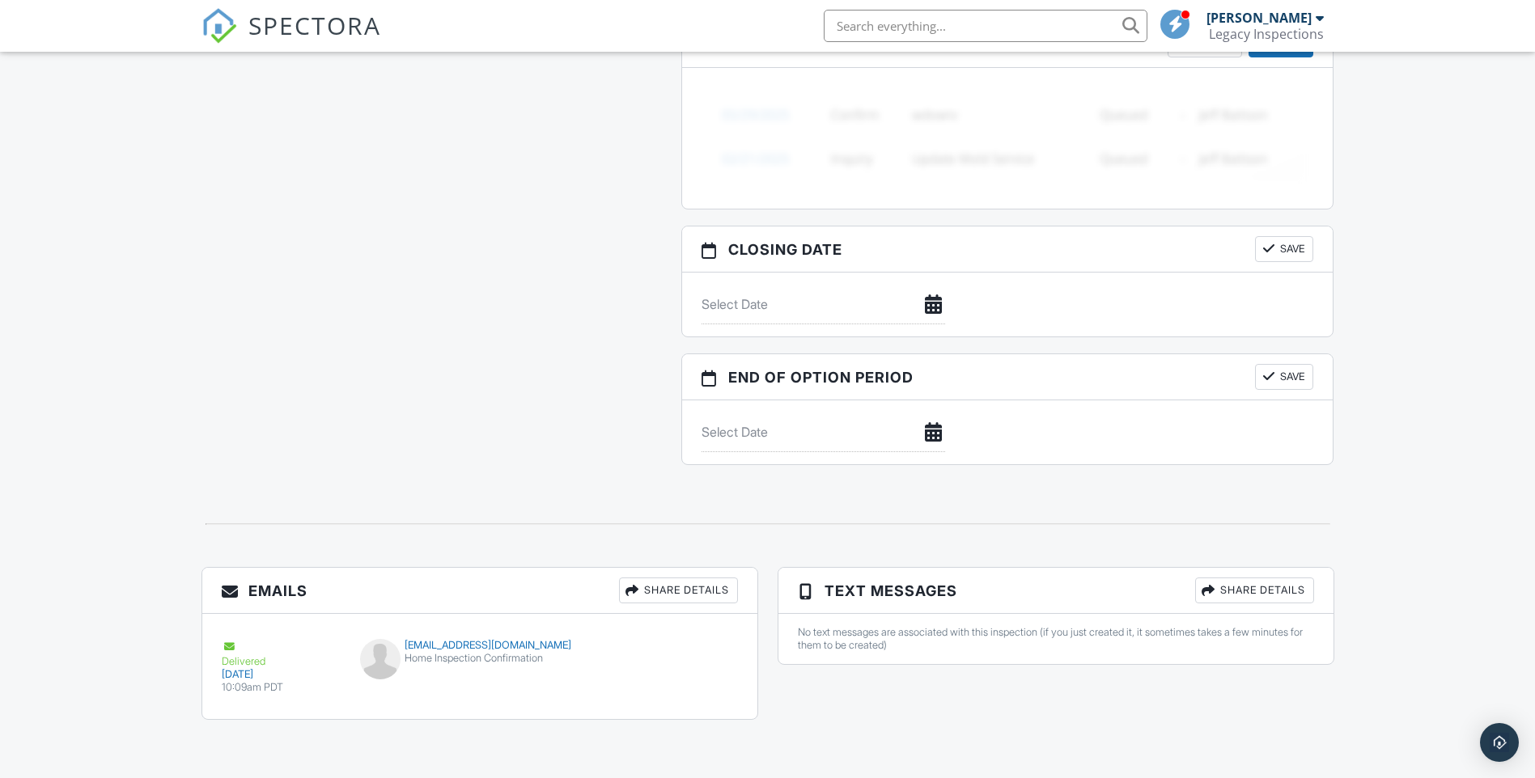
click at [707, 591] on div "Share Details" at bounding box center [678, 591] width 119 height 26
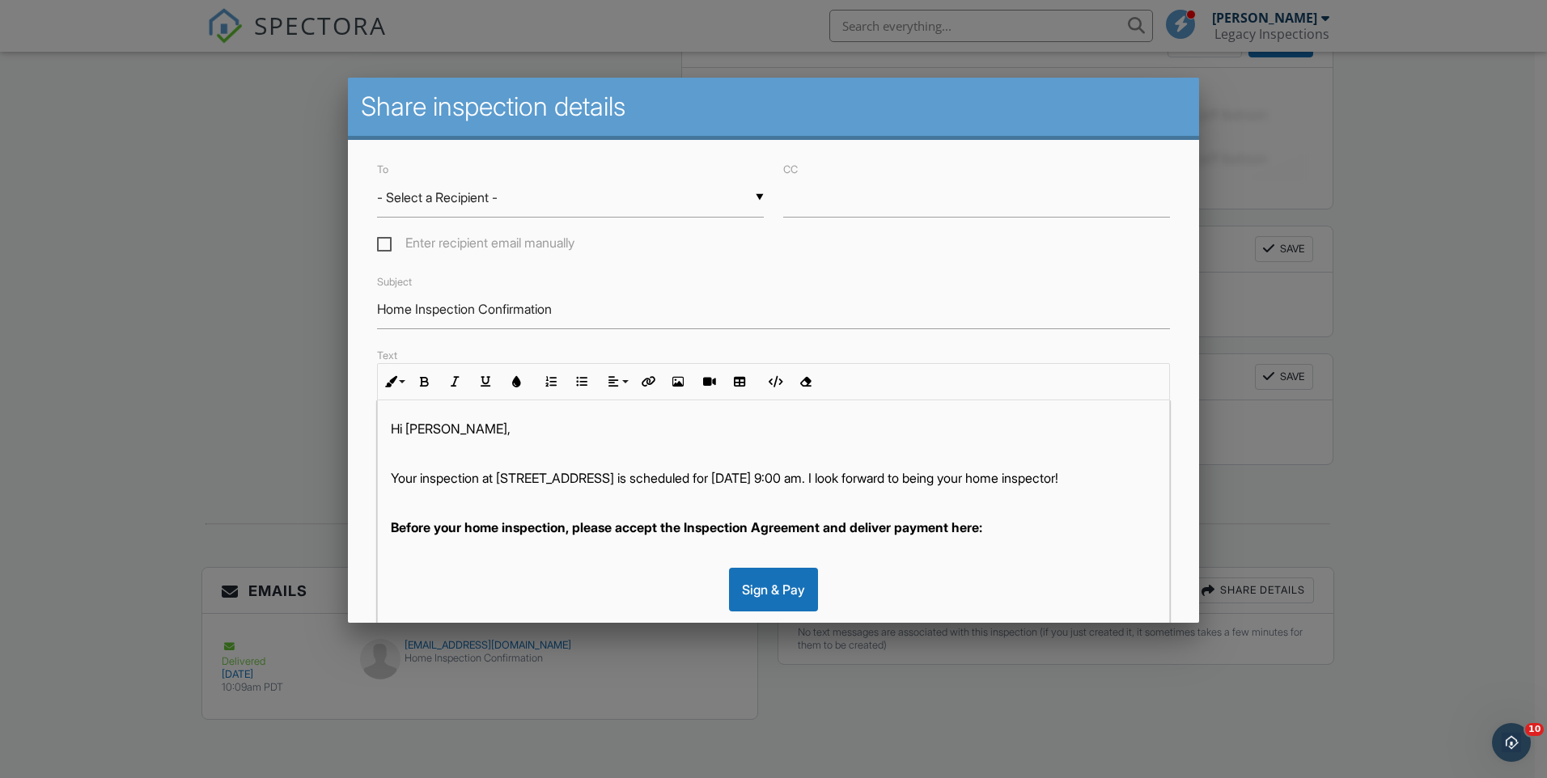
click at [439, 189] on input "- Select a Recipient -" at bounding box center [570, 198] width 387 height 40
click at [488, 238] on span "[PERSON_NAME] (Client)" at bounding box center [567, 238] width 380 height 40
type input "[PERSON_NAME] (Client)"
click at [837, 536] on strong "Before your home inspection, please accept the Inspection Agreement and deliver…" at bounding box center [686, 527] width 591 height 16
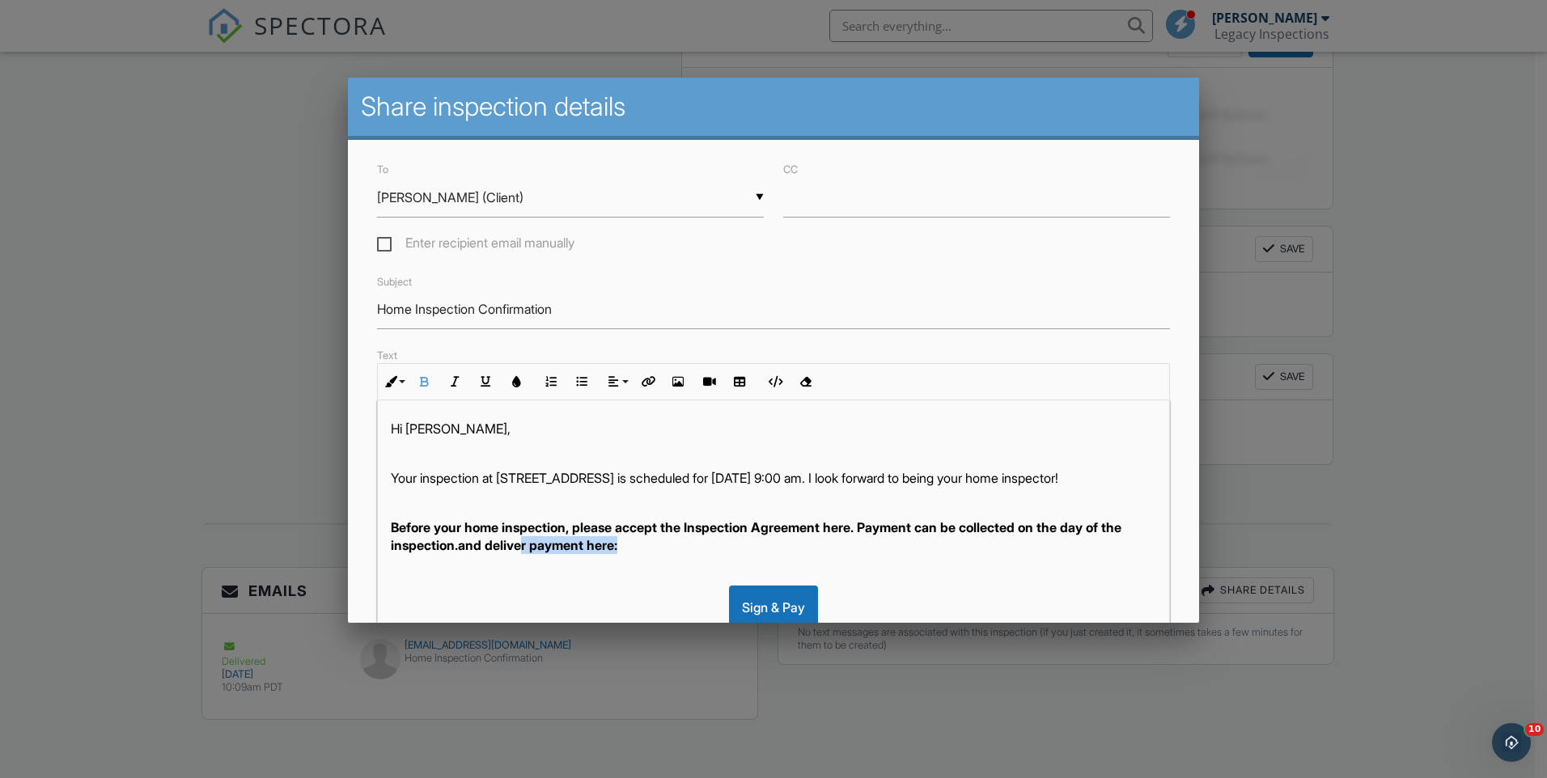
drag, startPoint x: 654, startPoint y: 563, endPoint x: 547, endPoint y: 561, distance: 106.8
click at [549, 555] on p "Before your home inspection, please accept the Inspection Agreement here. Payme…" at bounding box center [773, 537] width 765 height 36
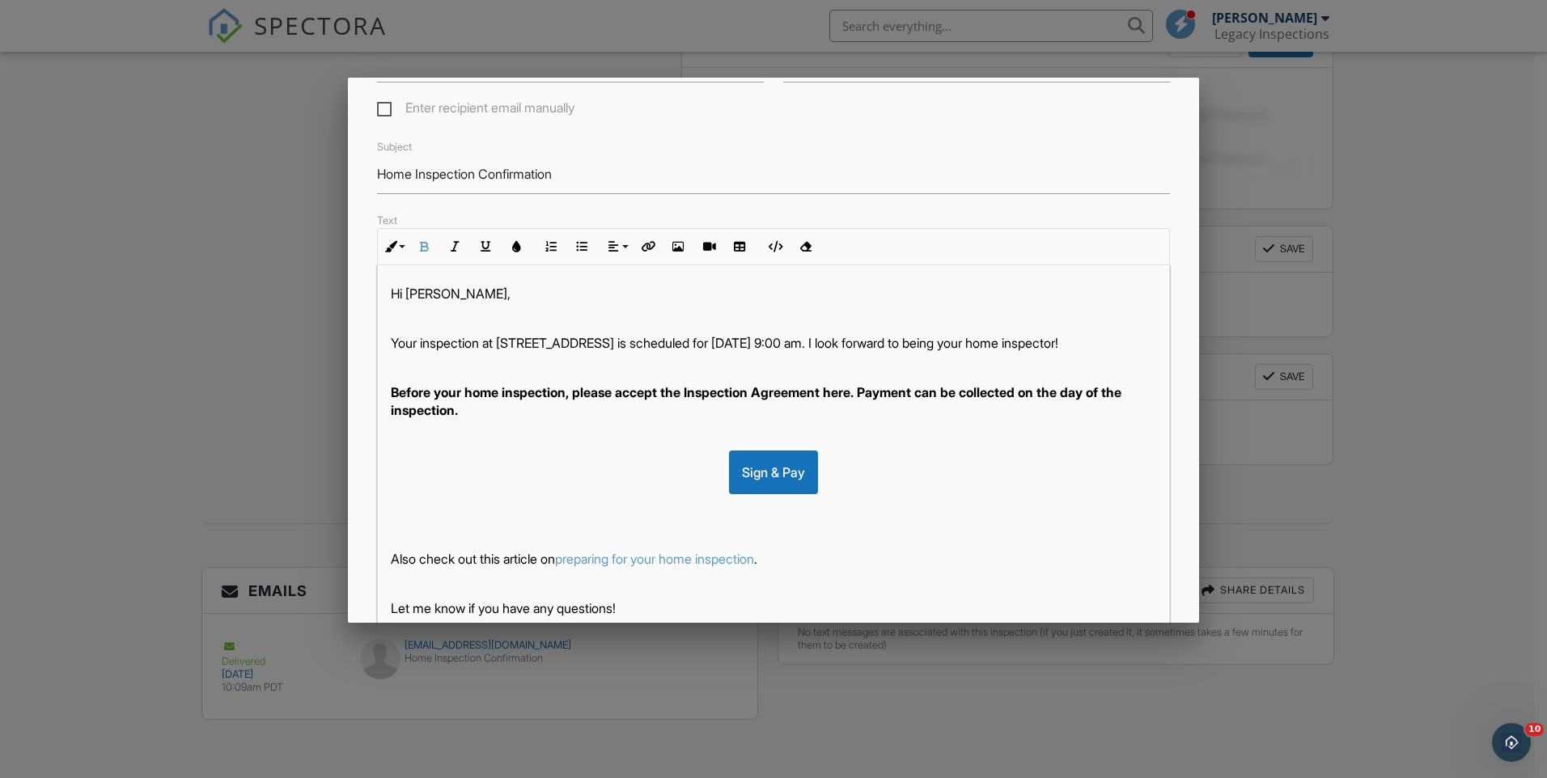
scroll to position [138, 0]
click at [756, 483] on div "Sign & Pay" at bounding box center [773, 469] width 89 height 44
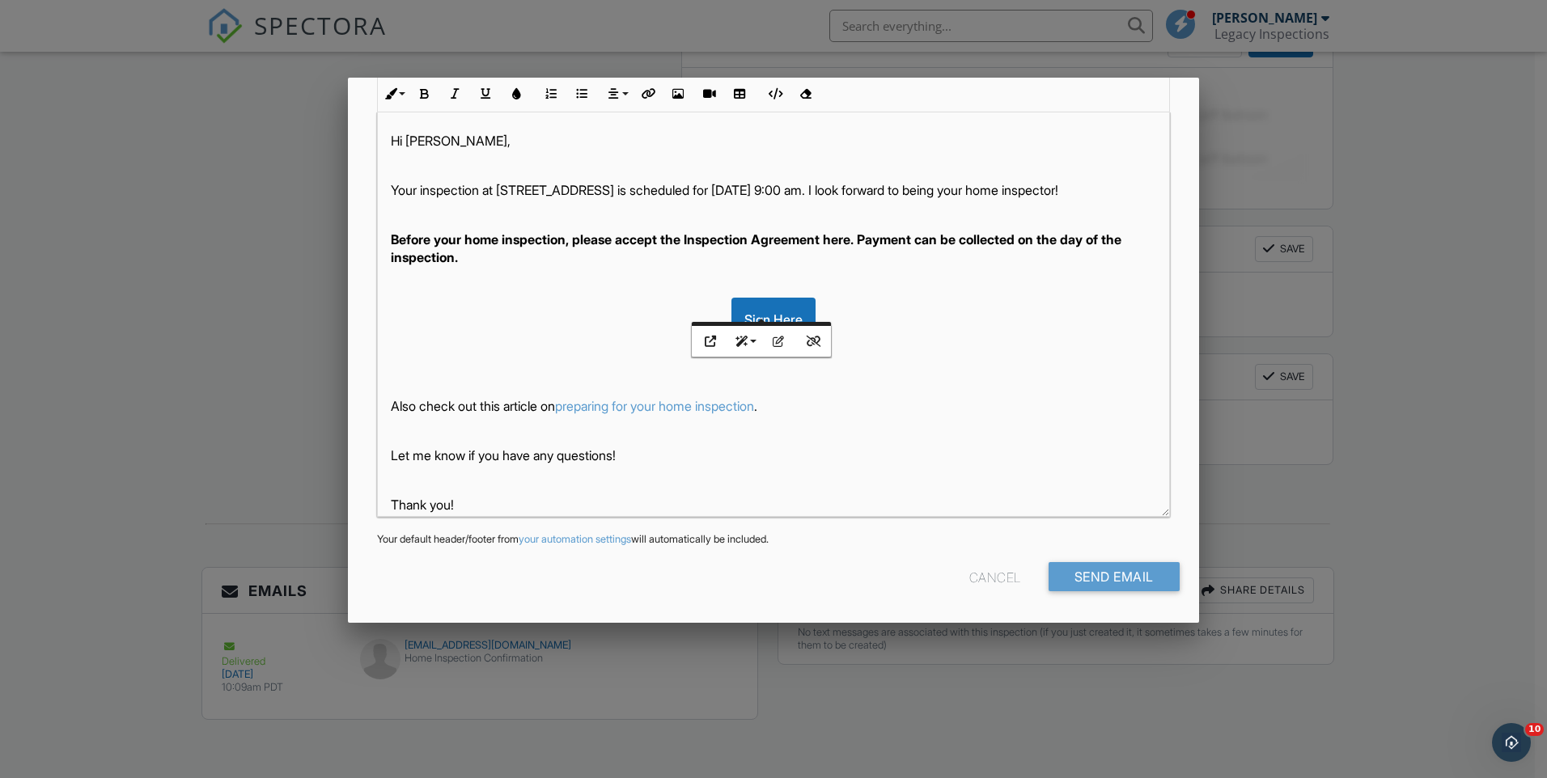
scroll to position [60, 0]
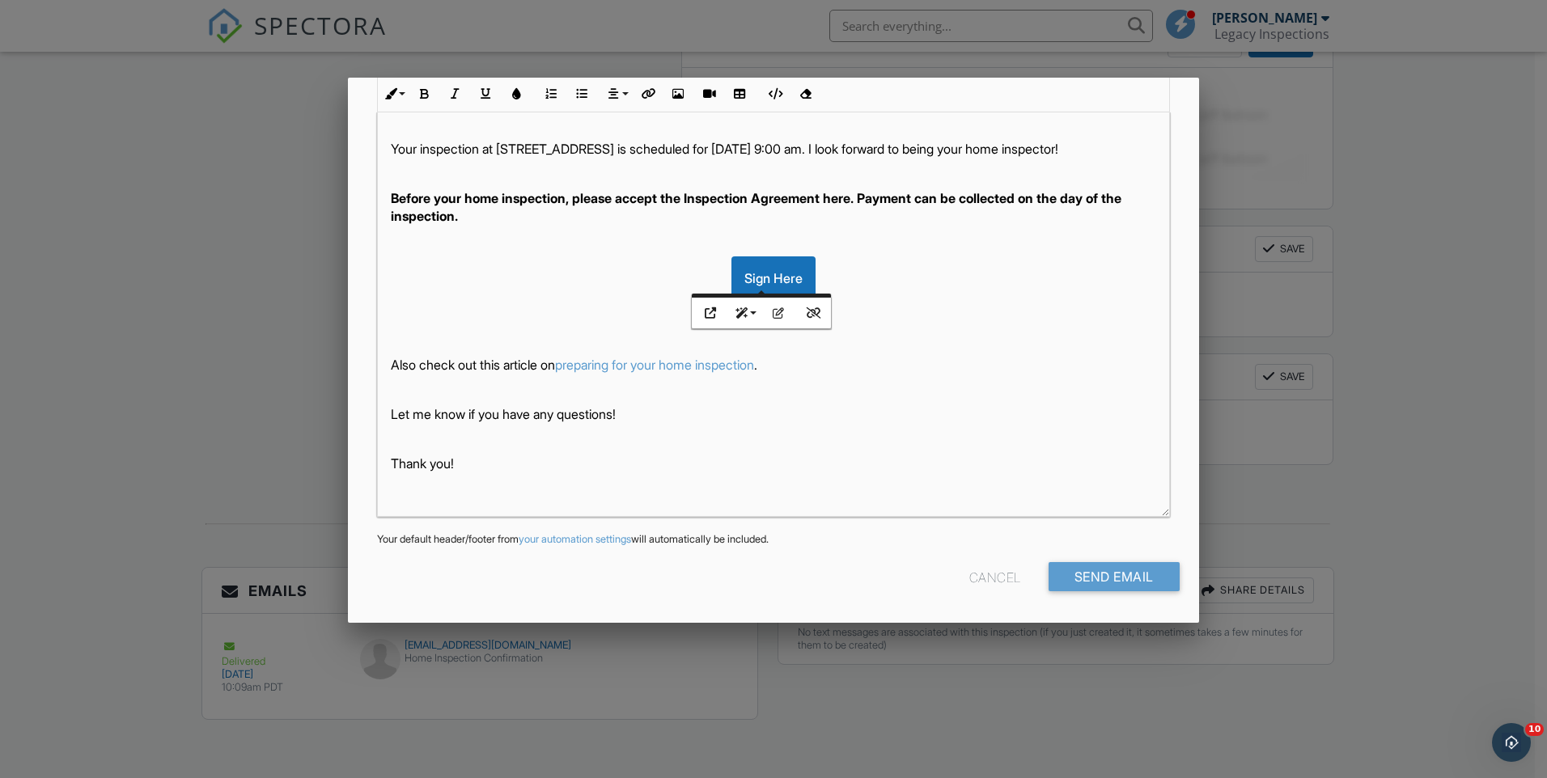
click at [420, 477] on div "Hi [PERSON_NAME], Your inspection at [STREET_ADDRESS] is scheduled for [DATE] 9…" at bounding box center [773, 293] width 791 height 445
click at [1139, 572] on input "Send Email" at bounding box center [1114, 576] width 131 height 29
